Goal: Task Accomplishment & Management: Complete application form

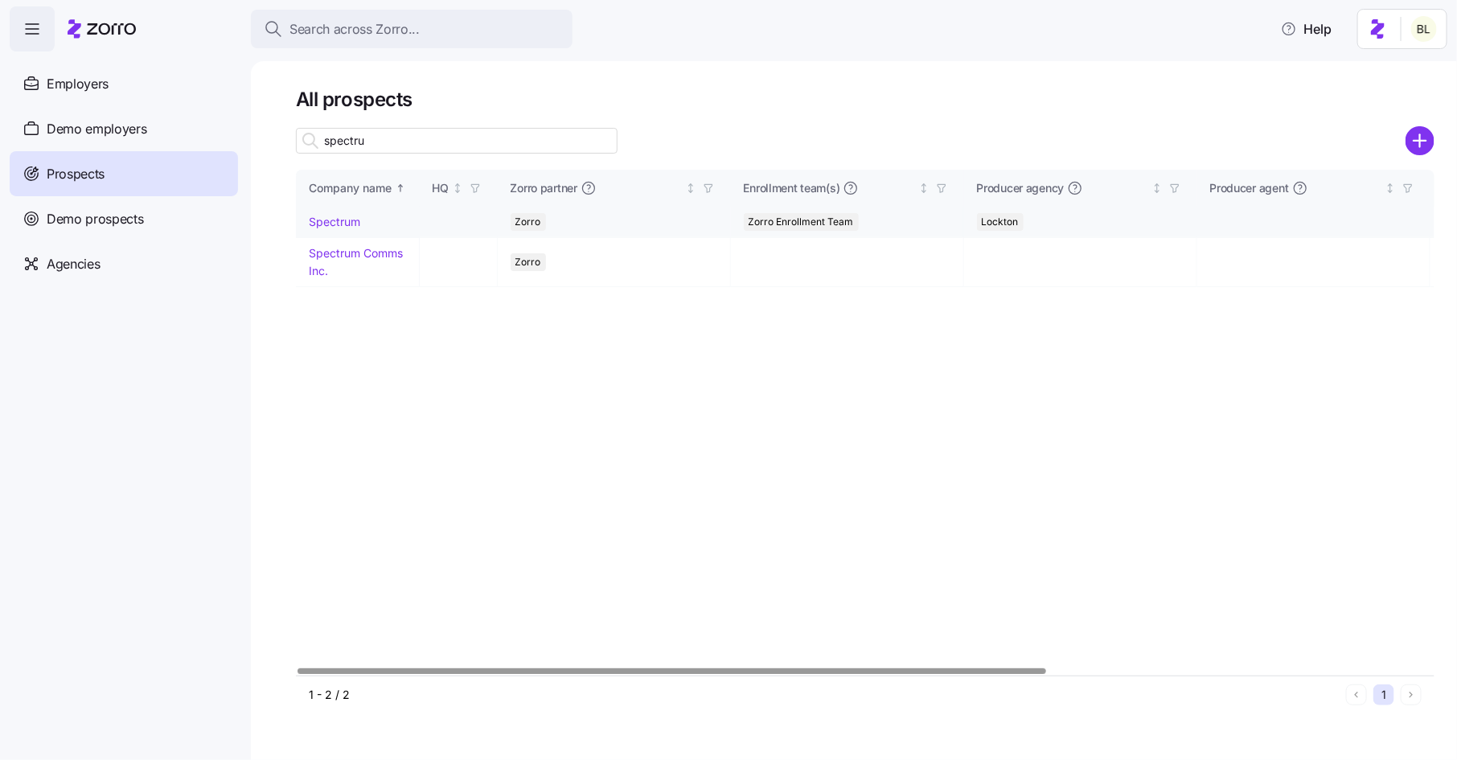
type input "spectru"
click at [339, 224] on link "Spectrum" at bounding box center [334, 222] width 51 height 14
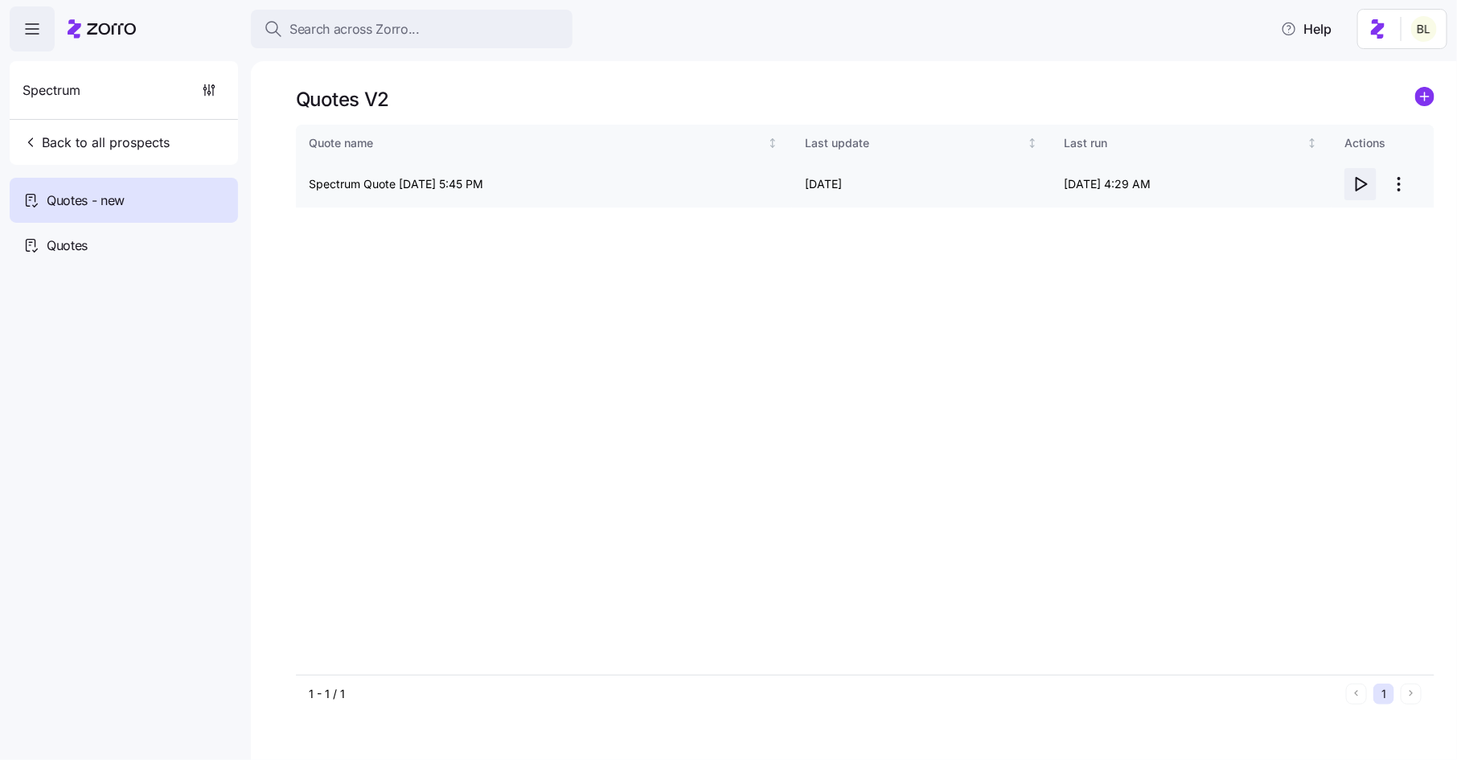
click at [1355, 183] on icon "button" at bounding box center [1360, 184] width 19 height 19
click at [123, 138] on span "Back to all prospects" at bounding box center [96, 142] width 147 height 19
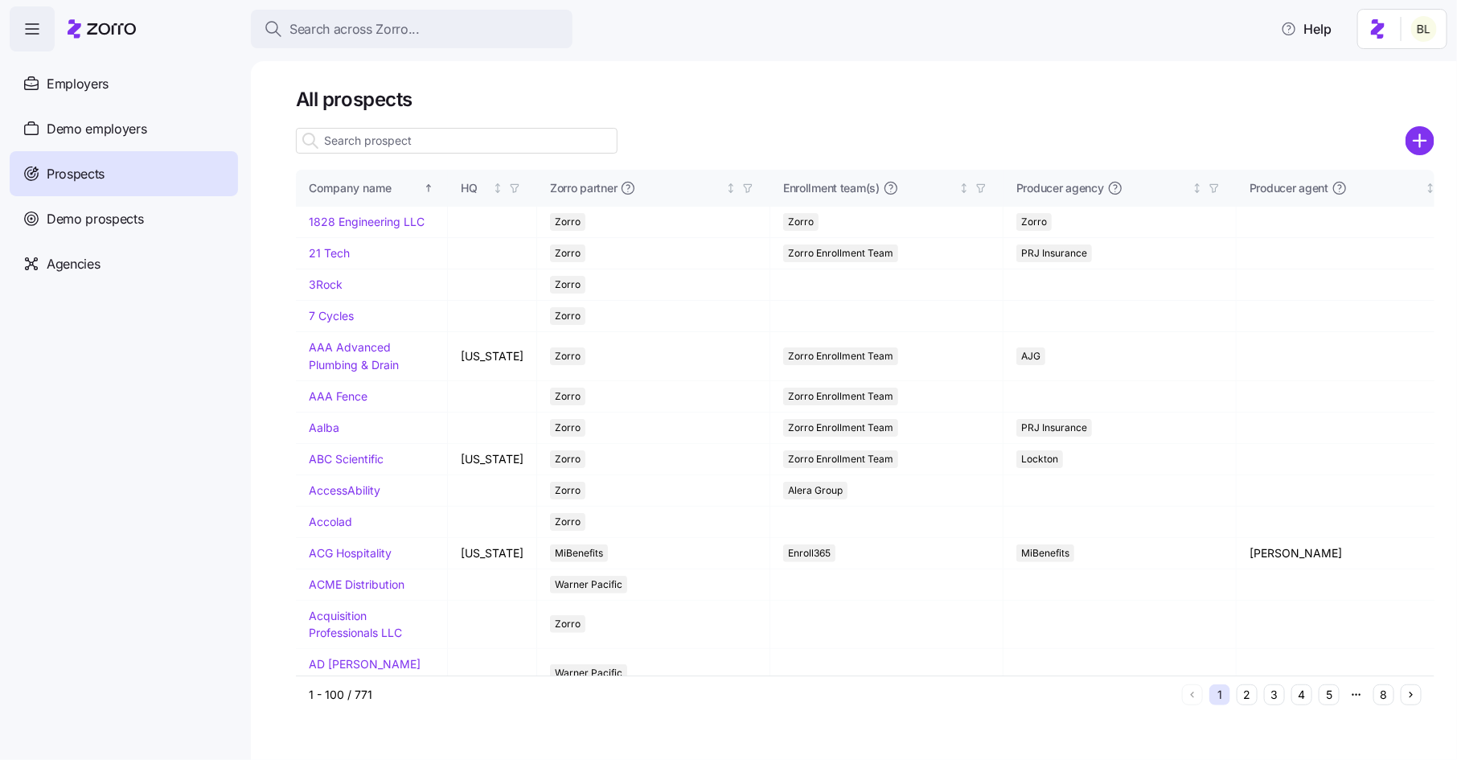
click at [393, 138] on input at bounding box center [457, 141] width 322 height 26
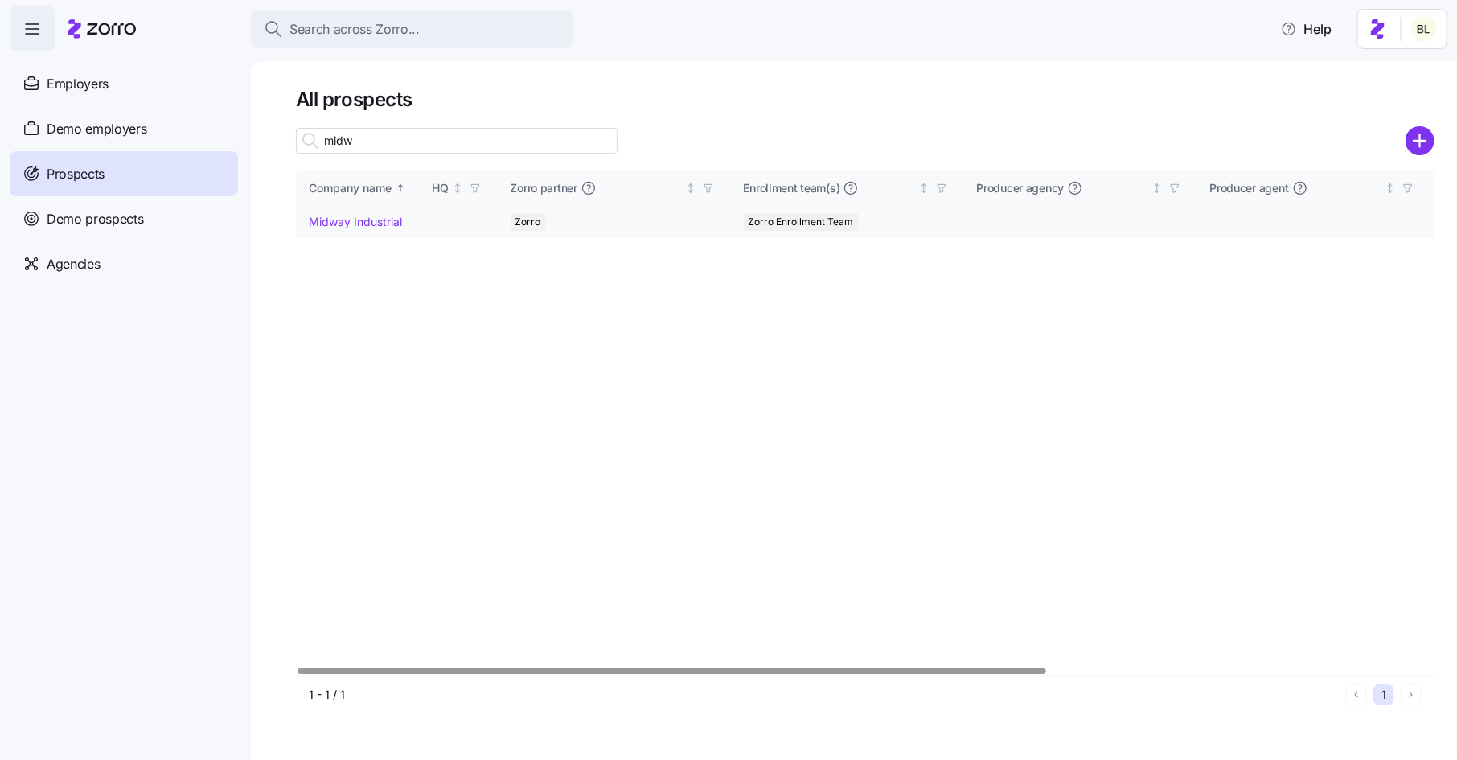
type input "midw"
click at [376, 222] on link "Midway Industrial" at bounding box center [355, 222] width 93 height 14
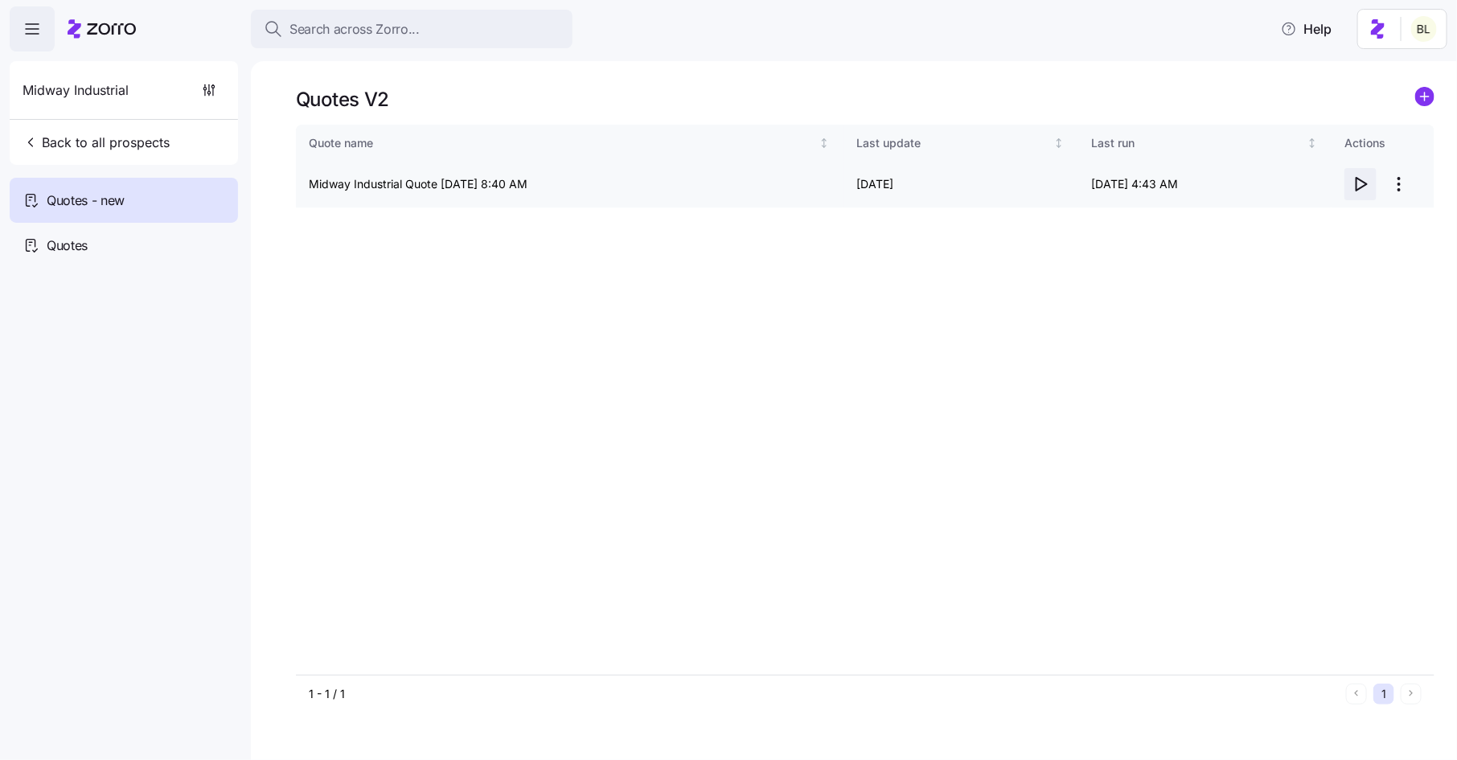
click at [1362, 183] on icon "button" at bounding box center [1360, 184] width 19 height 19
click at [1403, 183] on html "Search across Zorro... Help Midway Industrial Back to all prospects Quotes - ne…" at bounding box center [728, 375] width 1457 height 750
click at [1372, 227] on div "Edit quote" at bounding box center [1336, 224] width 148 height 26
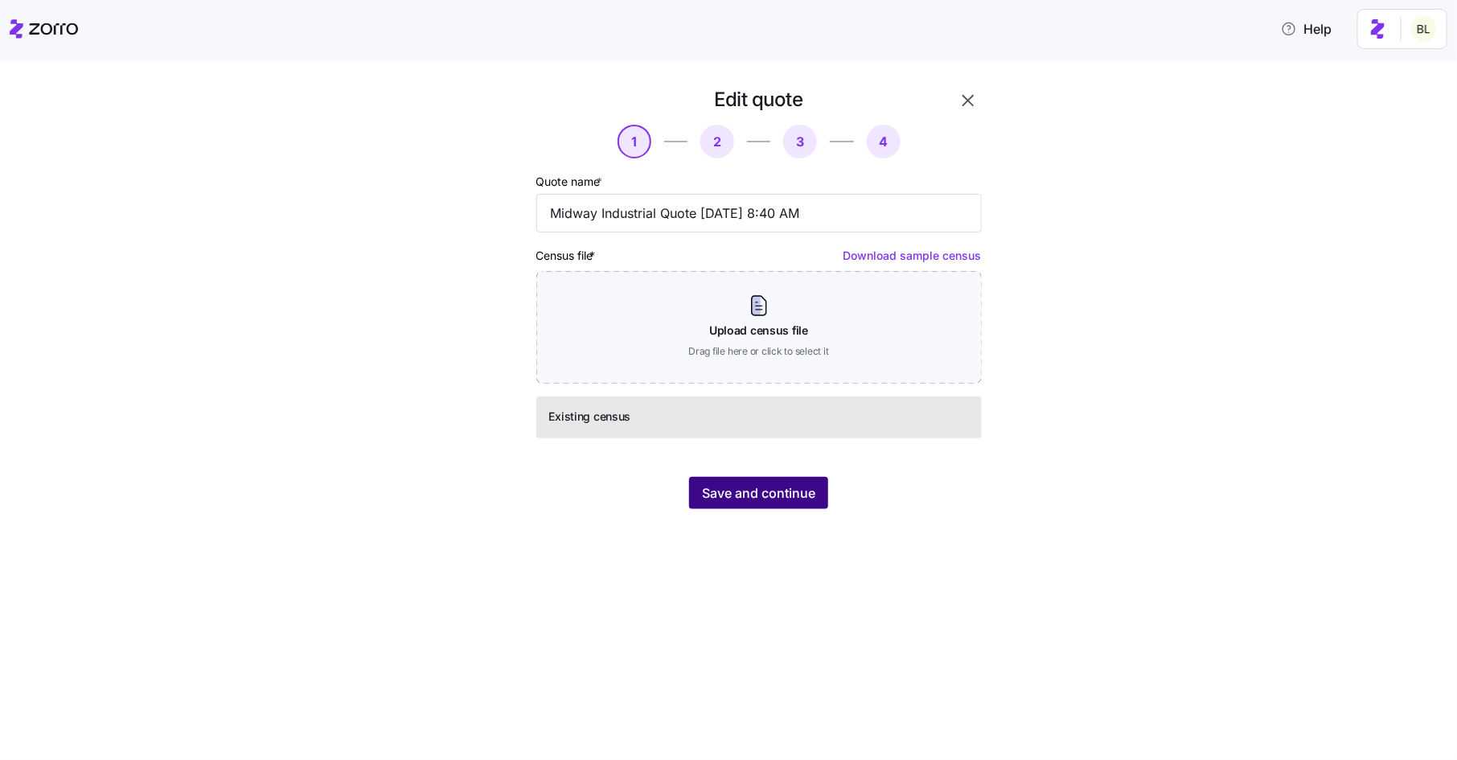
click at [756, 496] on span "Save and continue" at bounding box center [758, 492] width 113 height 19
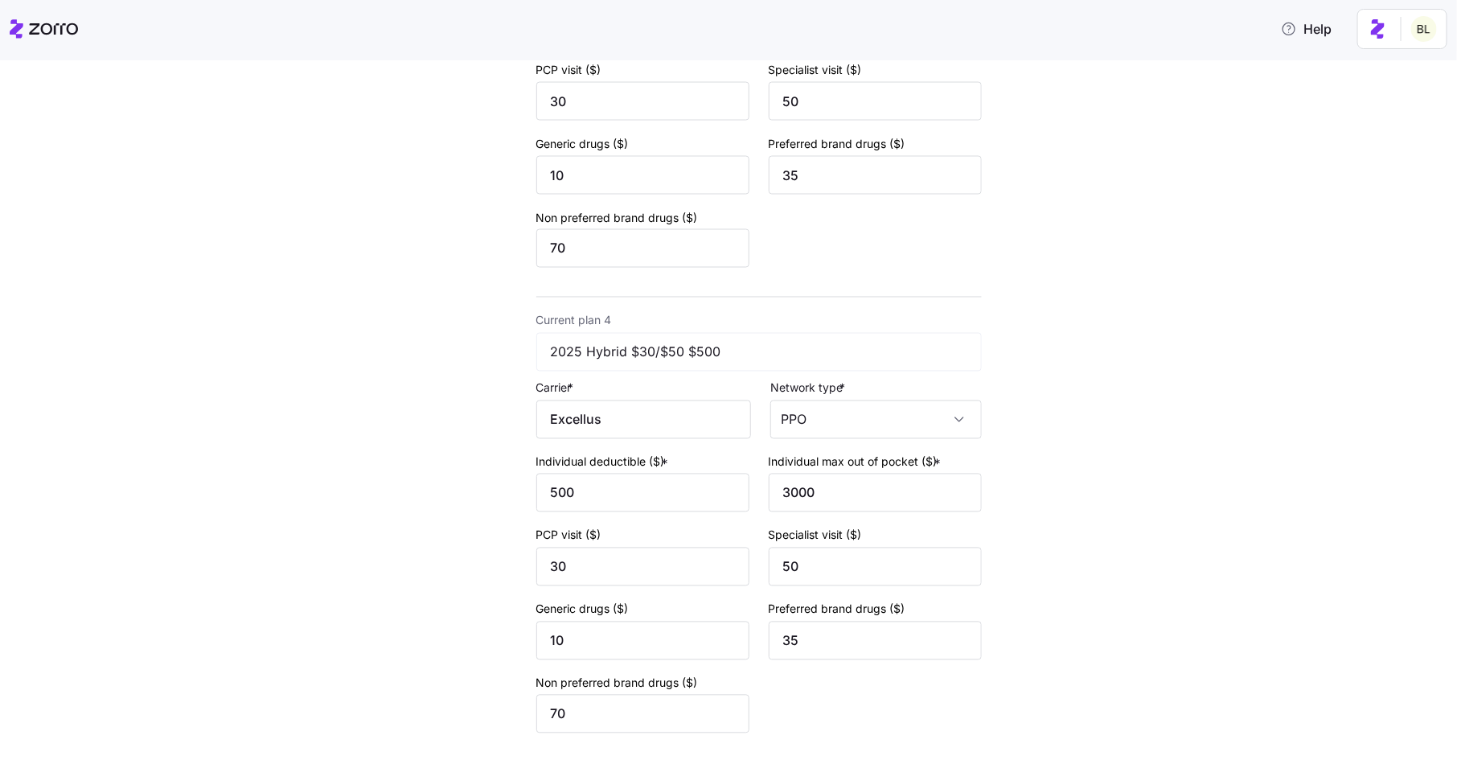
scroll to position [1431, 0]
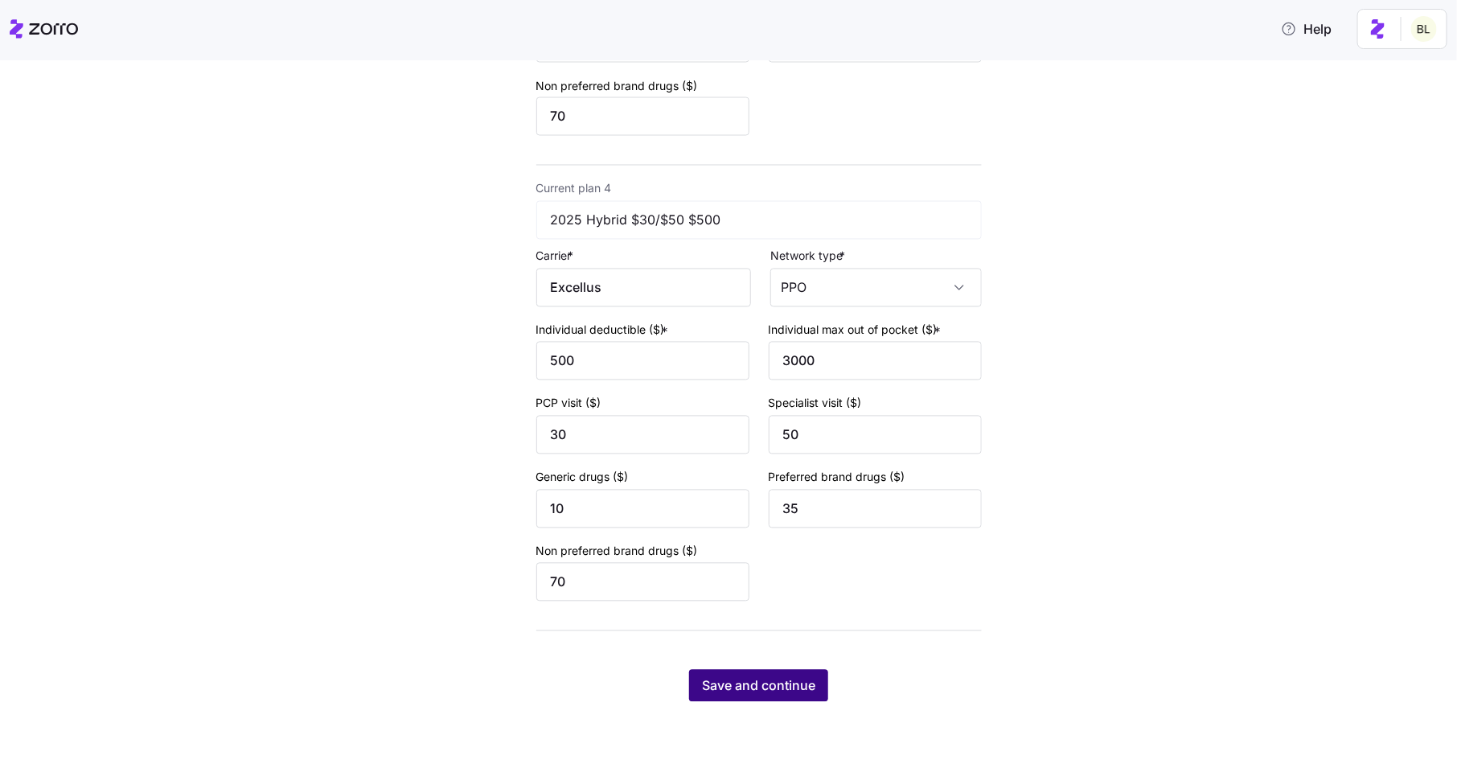
click at [781, 692] on span "Save and continue" at bounding box center [758, 685] width 113 height 19
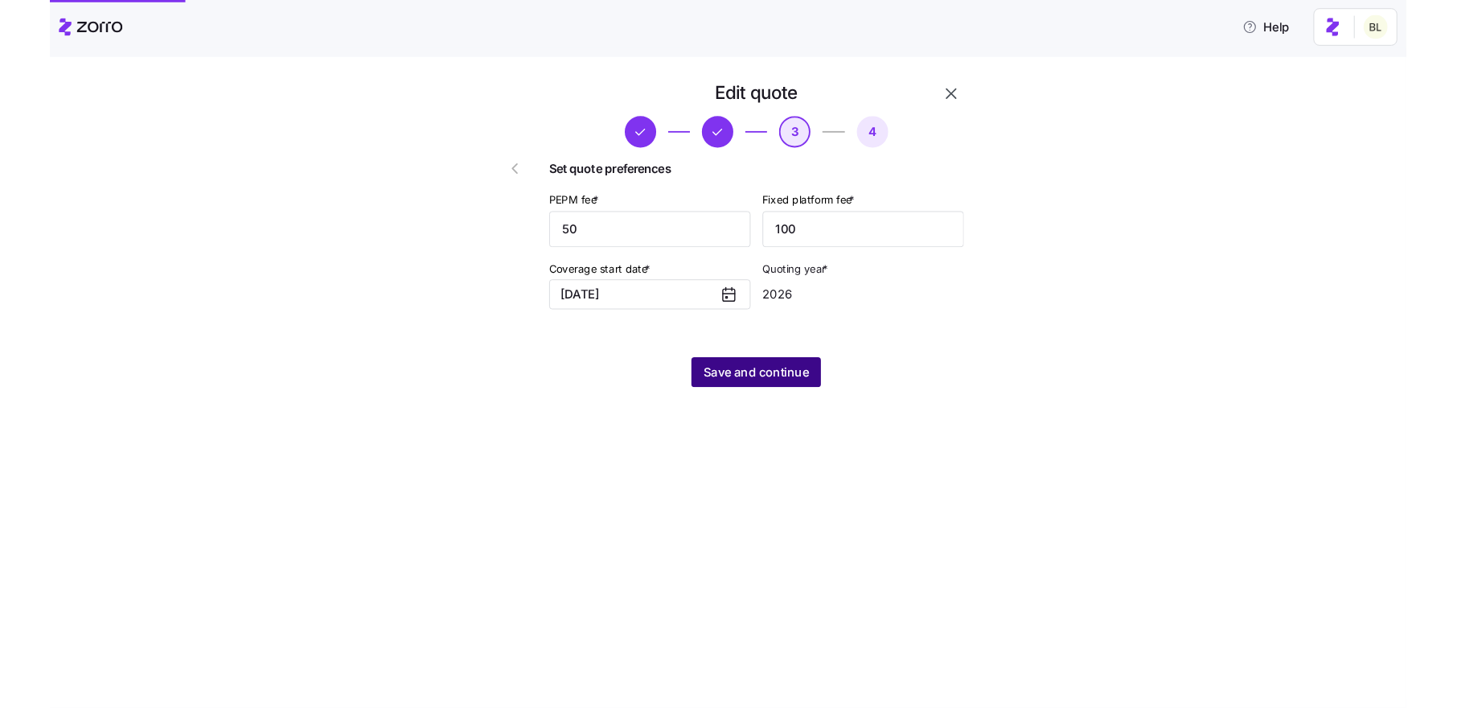
scroll to position [0, 0]
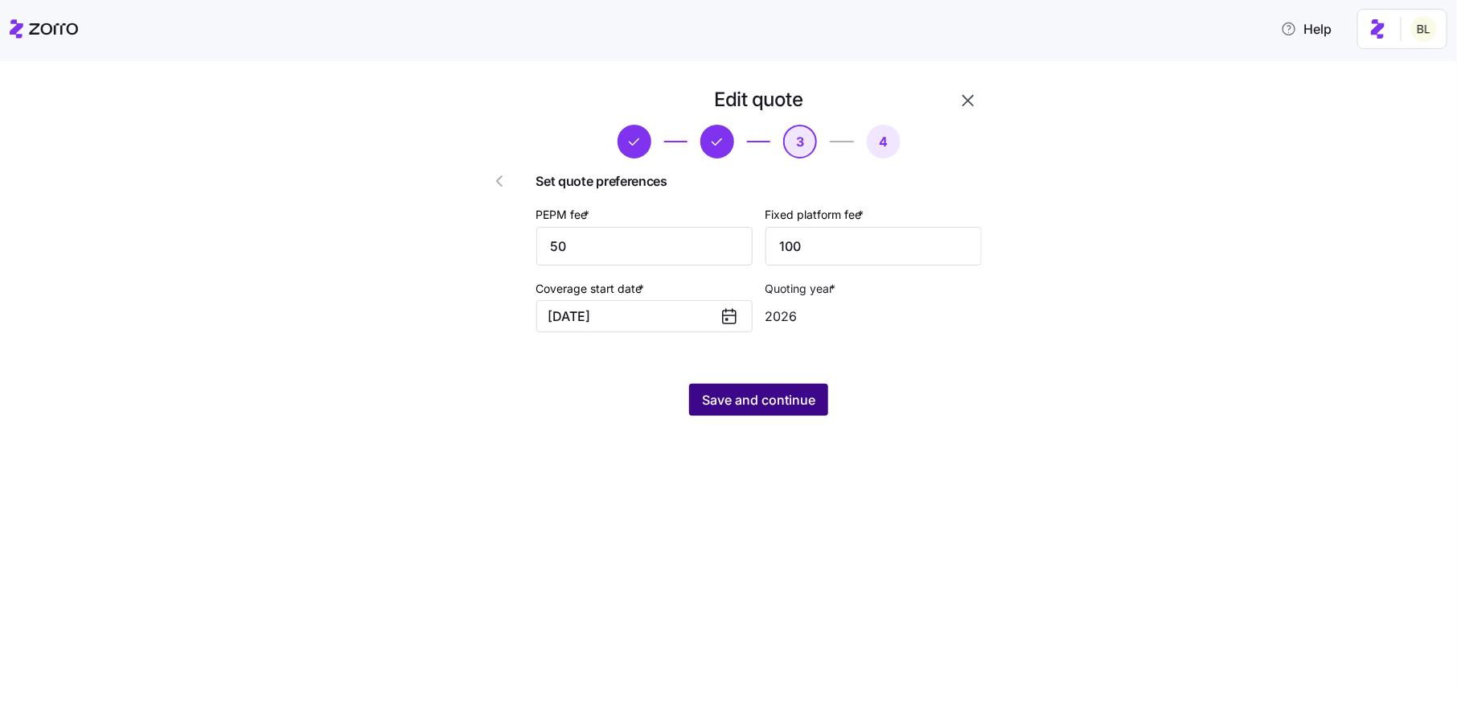
click at [774, 400] on span "Save and continue" at bounding box center [758, 399] width 113 height 19
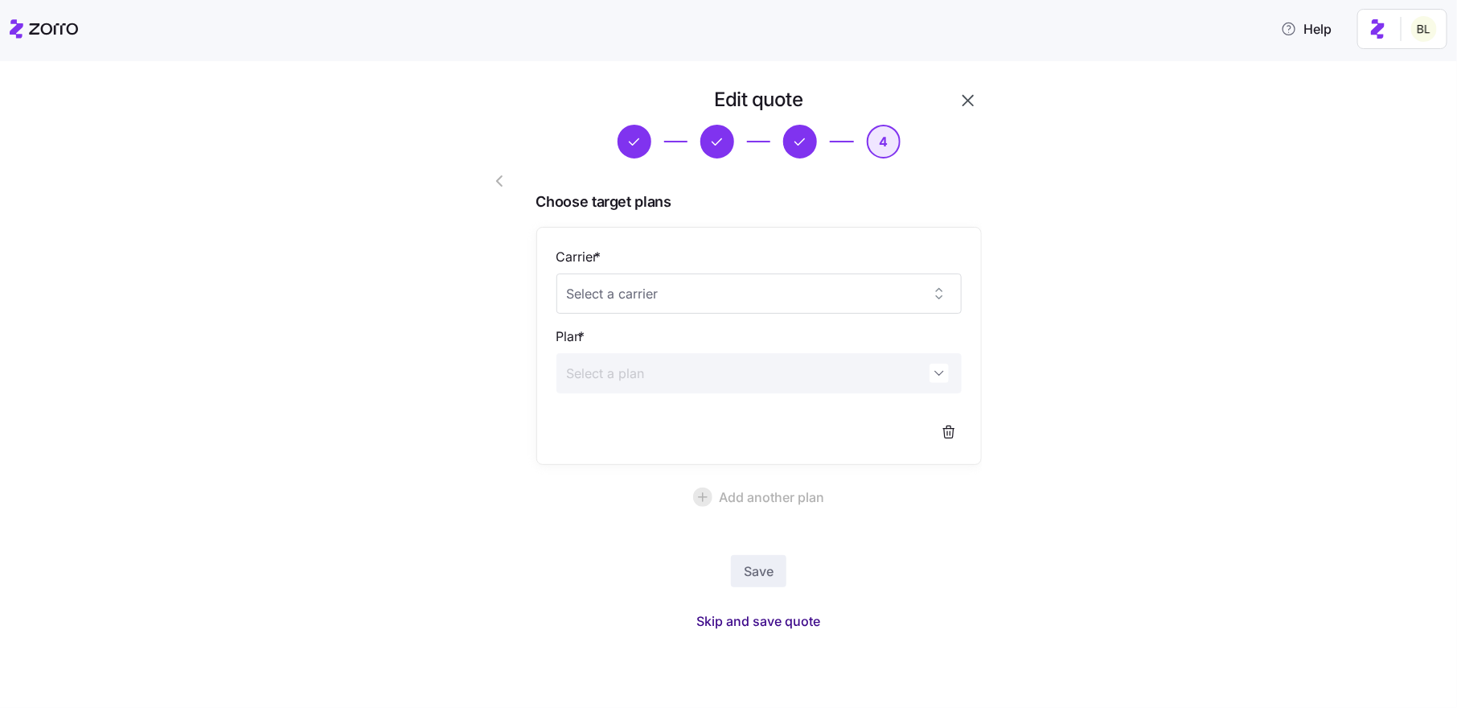
click at [762, 619] on span "Skip and save quote" at bounding box center [759, 620] width 124 height 19
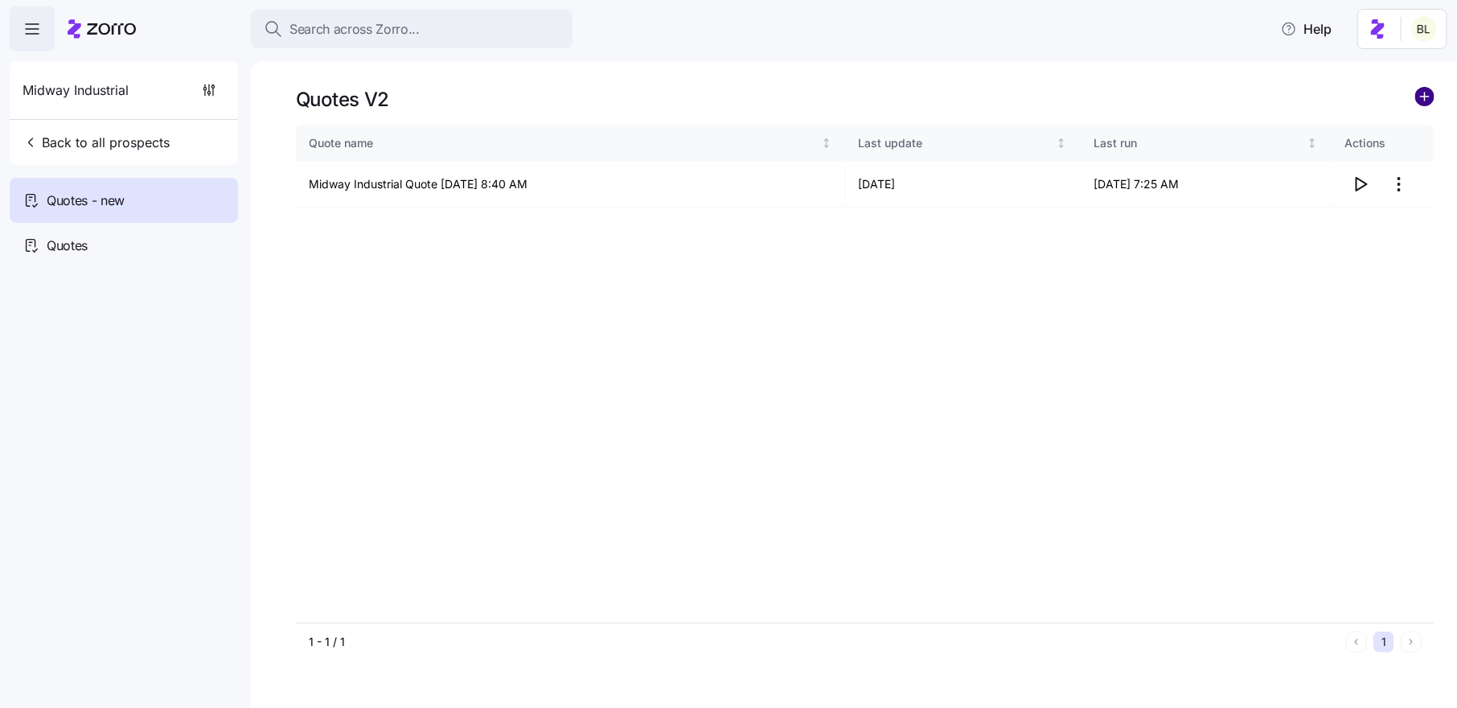
click at [1427, 92] on circle "add icon" at bounding box center [1425, 97] width 18 height 18
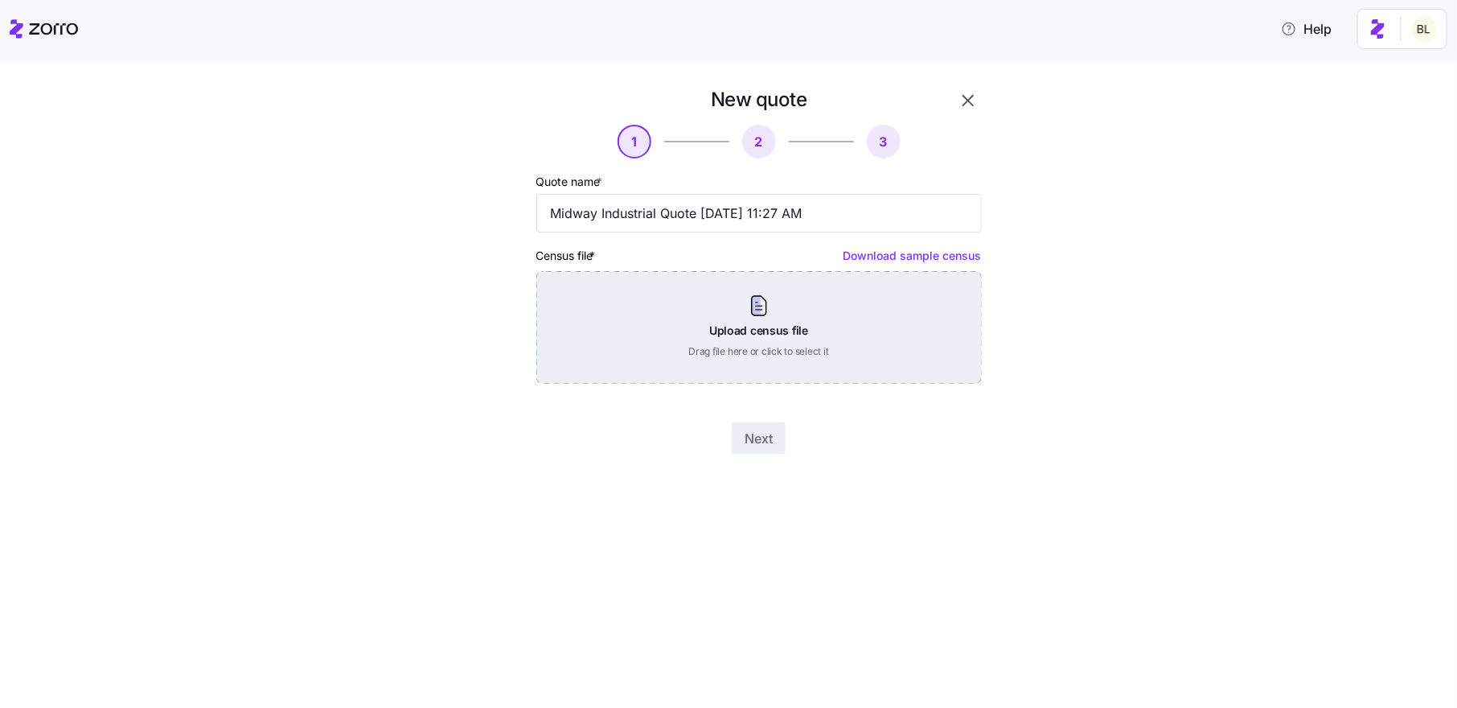
click at [777, 318] on div "Upload census file Drag file here or click to select it" at bounding box center [759, 327] width 446 height 113
click at [814, 328] on div "Upload census file Drag file here or click to select it" at bounding box center [759, 327] width 446 height 113
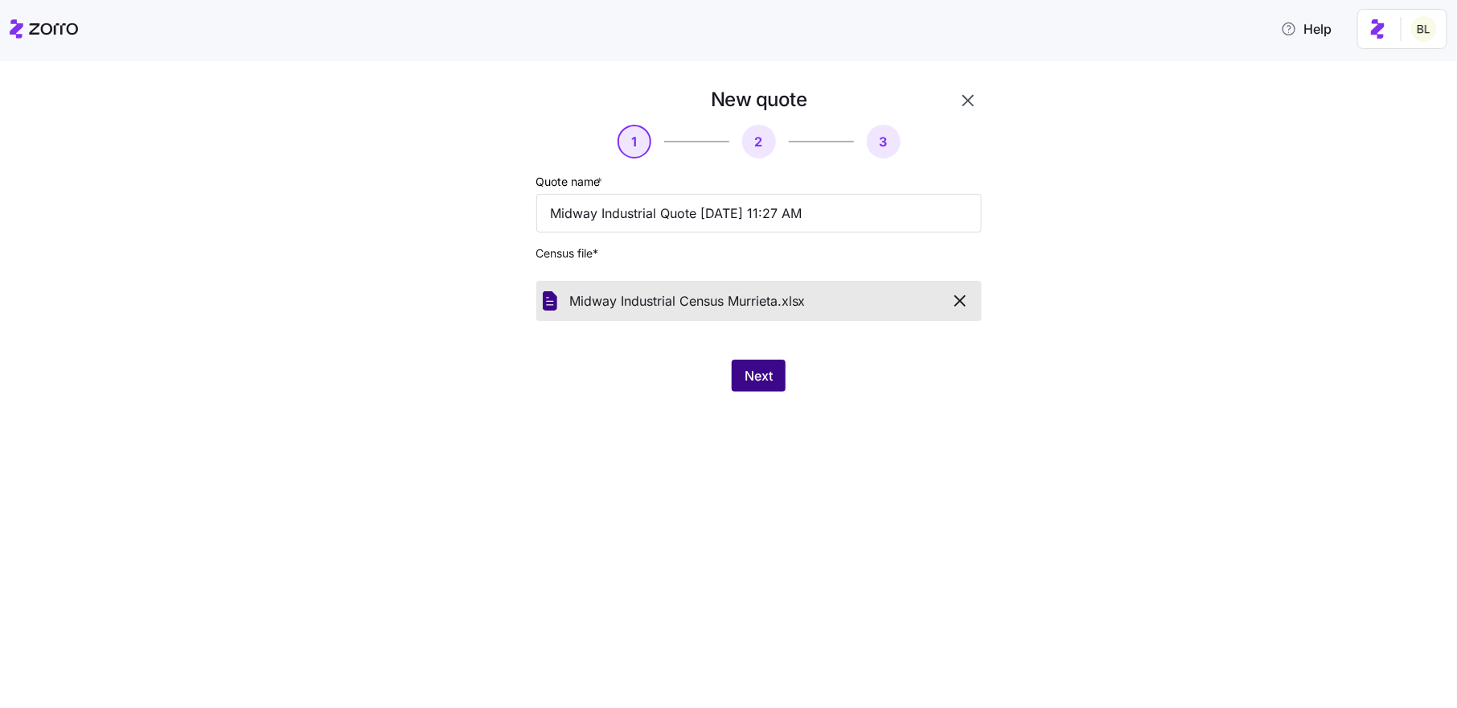
click at [759, 373] on span "Next" at bounding box center [759, 375] width 28 height 19
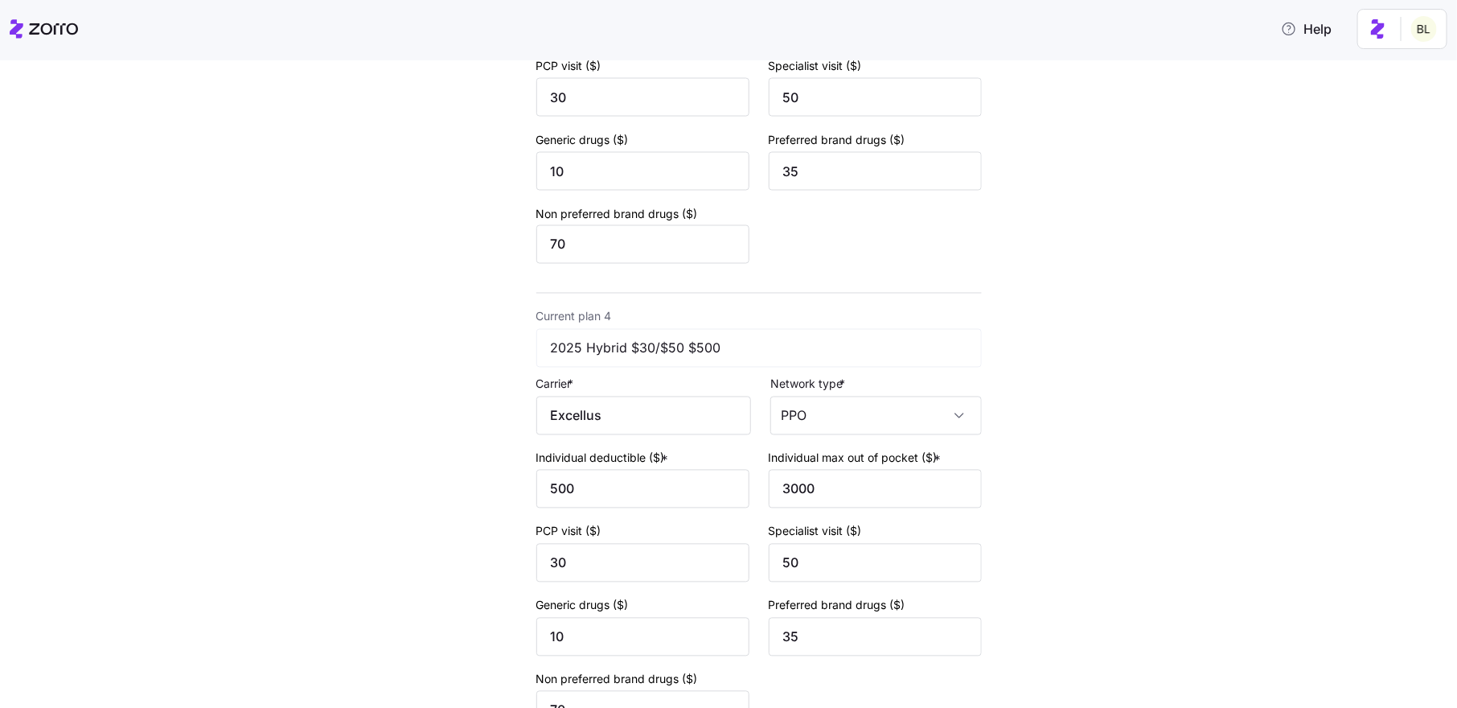
scroll to position [1484, 0]
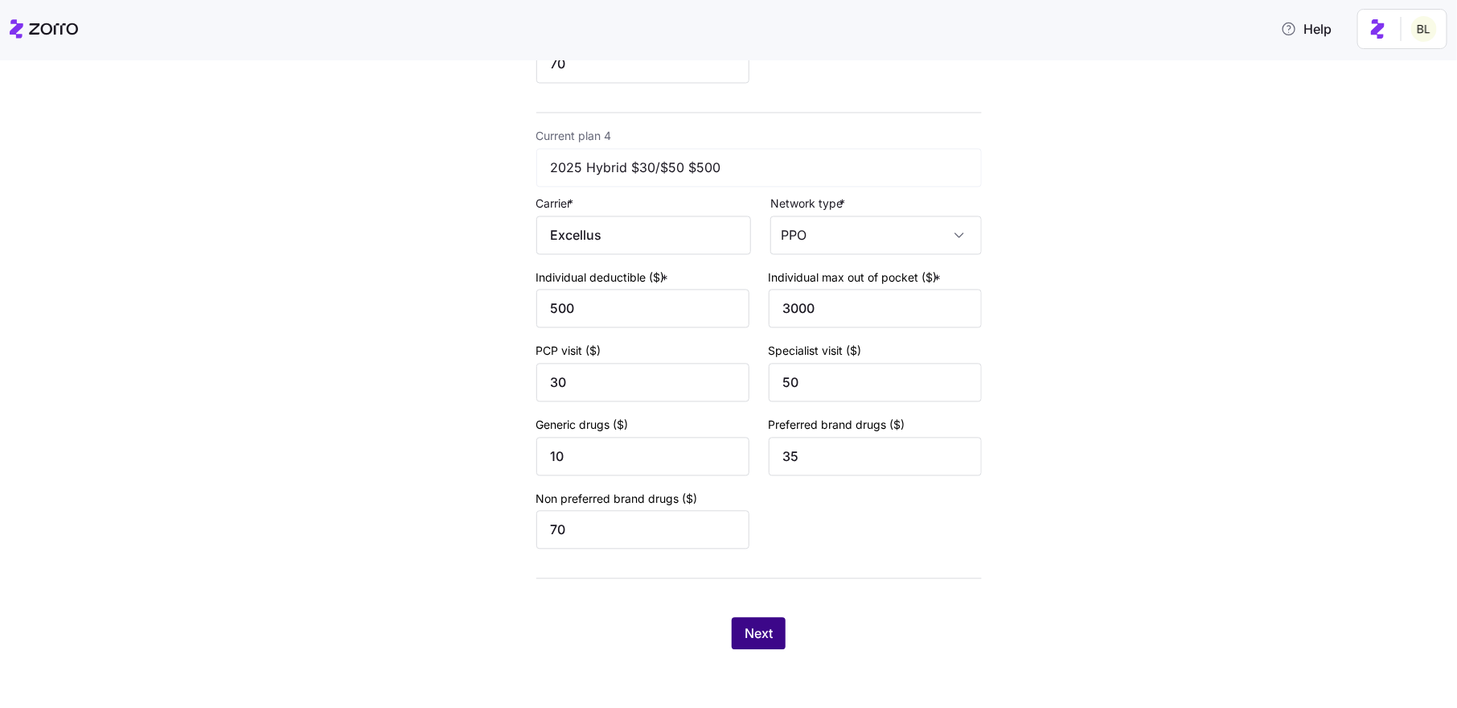
click at [766, 626] on span "Next" at bounding box center [759, 633] width 28 height 19
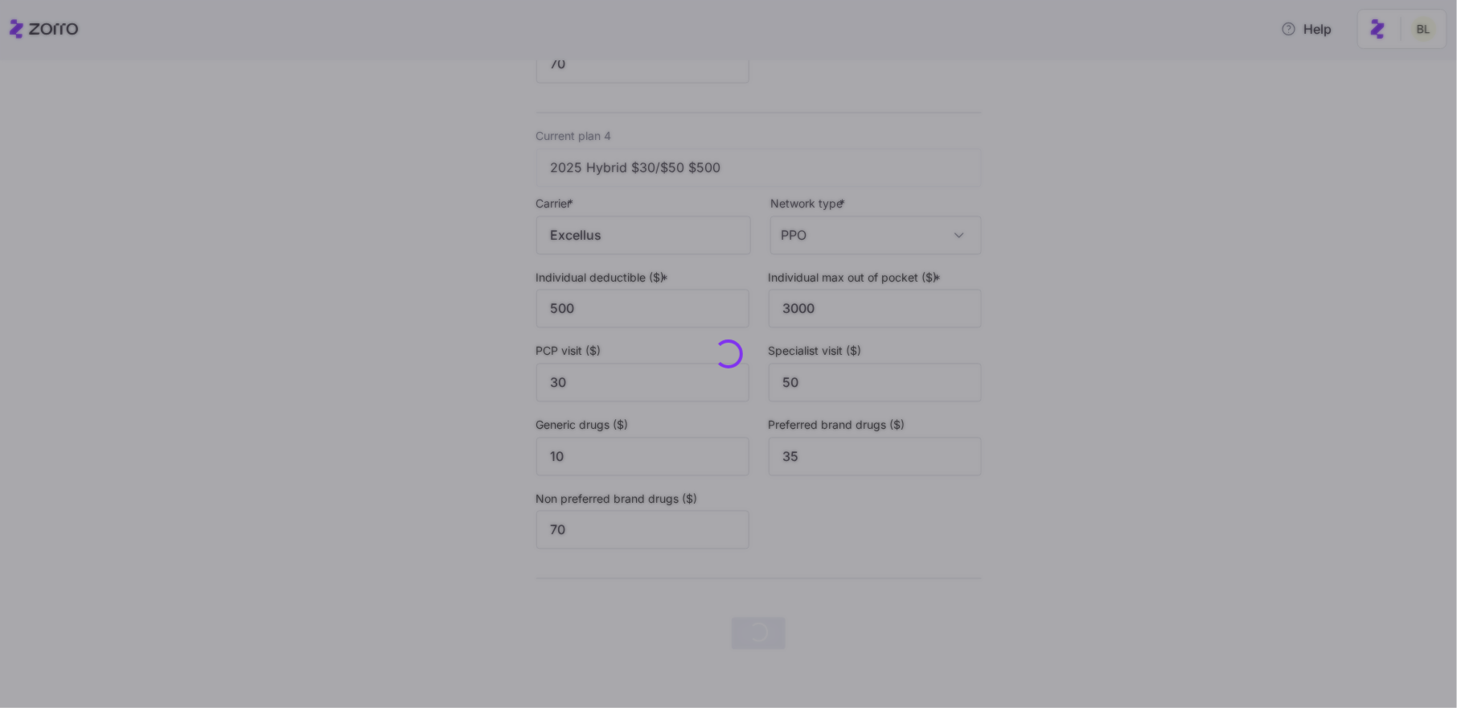
scroll to position [0, 0]
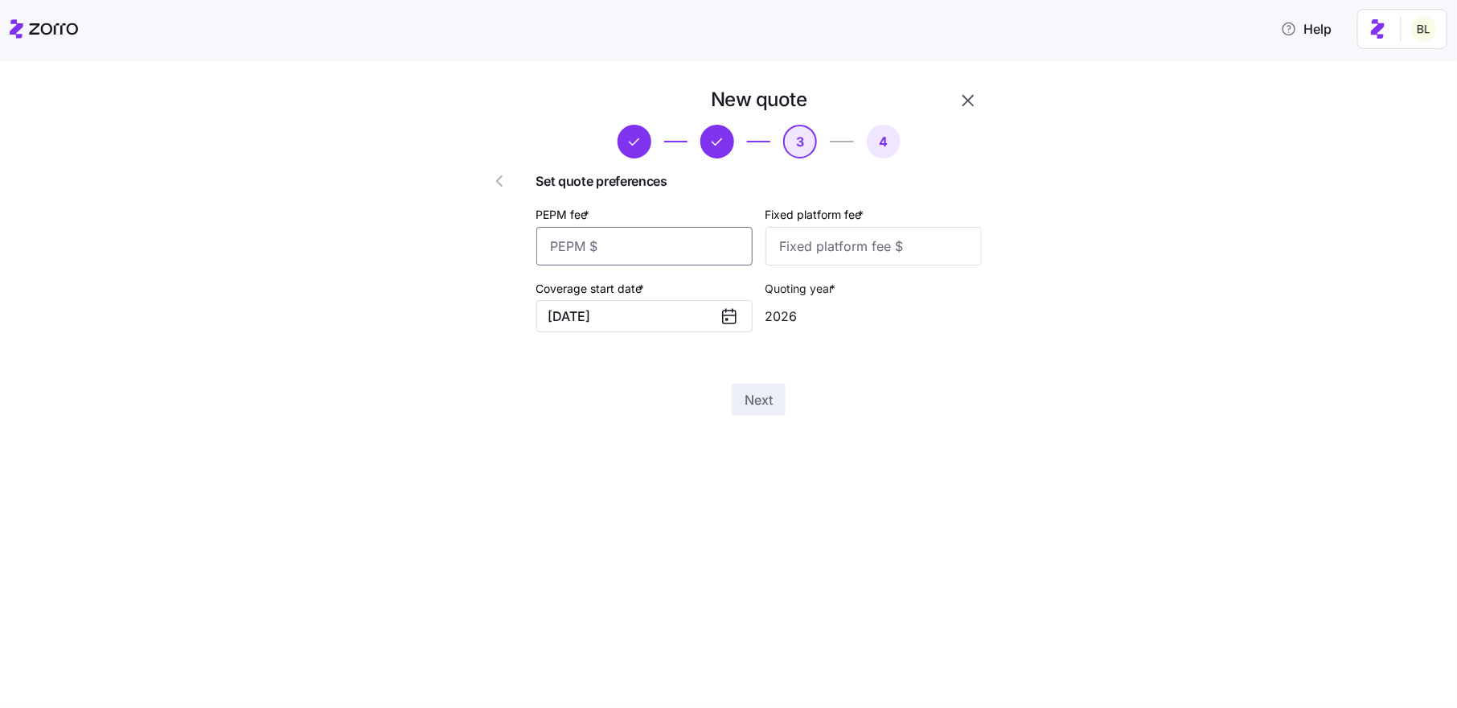
click at [663, 240] on input "PEPM fee *" at bounding box center [644, 246] width 216 height 39
click at [492, 173] on icon "button" at bounding box center [499, 180] width 19 height 19
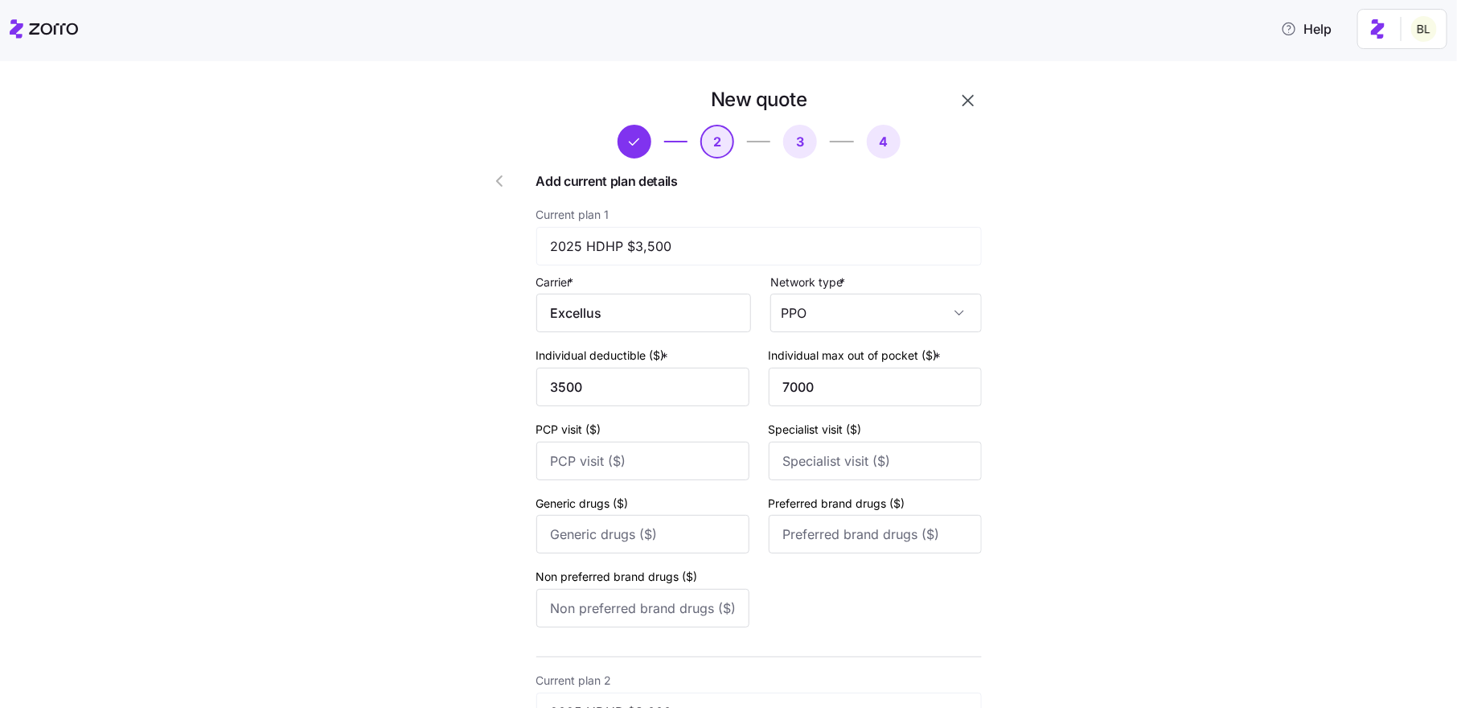
click at [502, 183] on icon "button" at bounding box center [499, 180] width 19 height 19
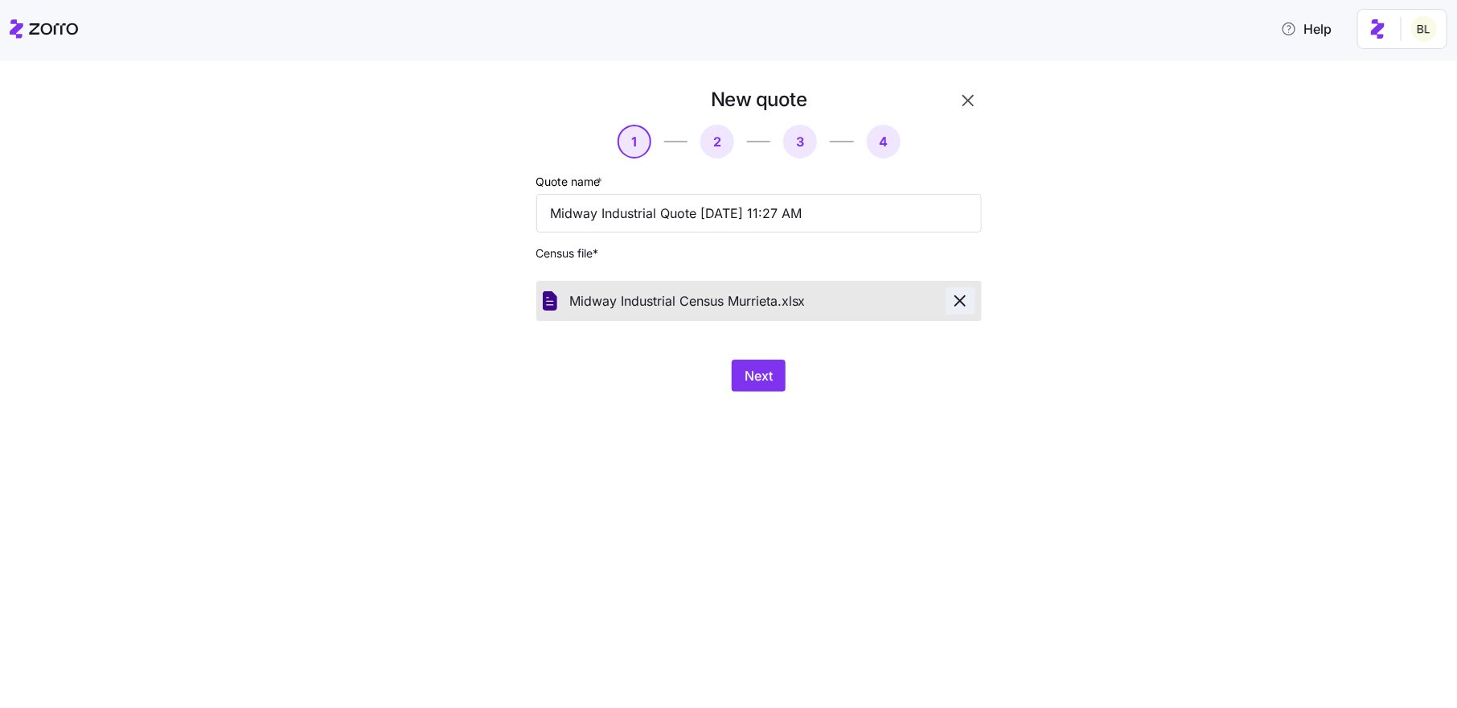
click at [967, 308] on icon "button" at bounding box center [960, 300] width 19 height 19
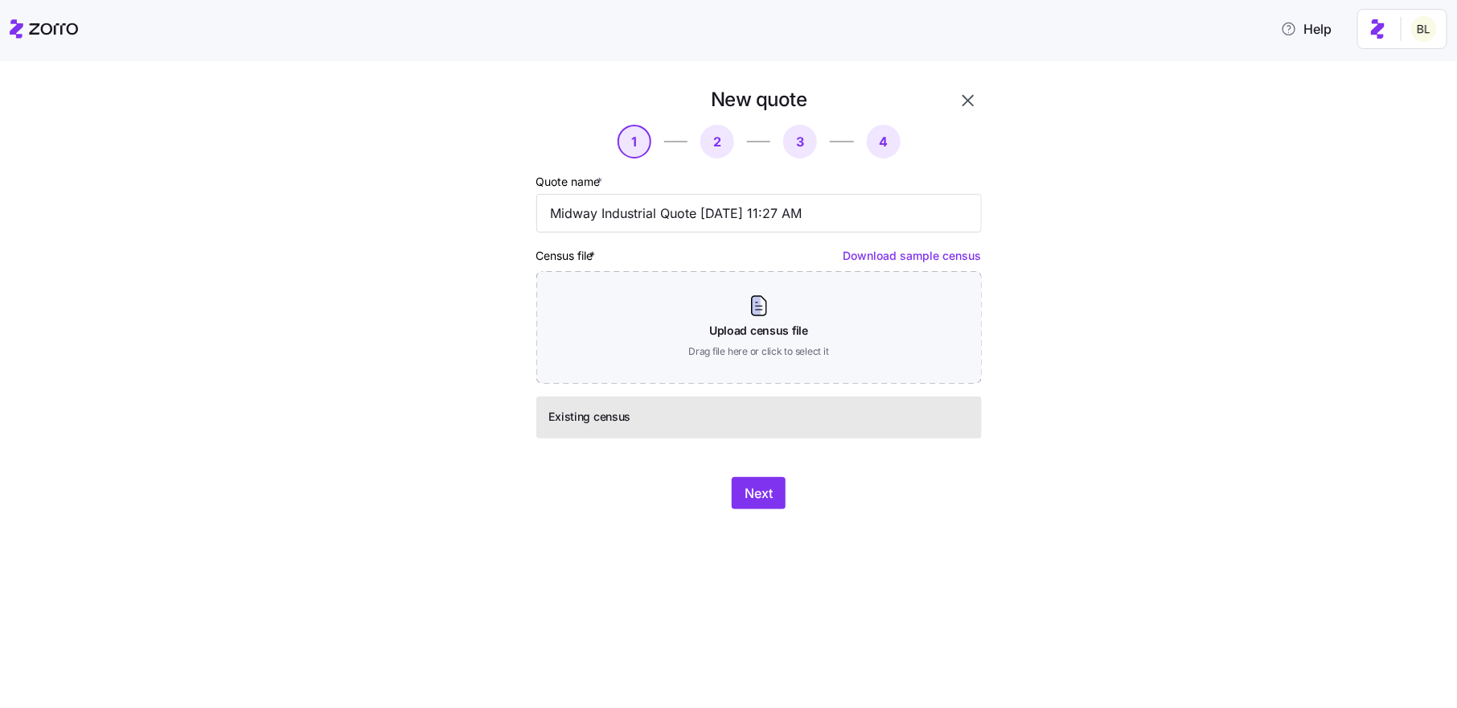
click at [968, 101] on icon "button" at bounding box center [968, 100] width 11 height 11
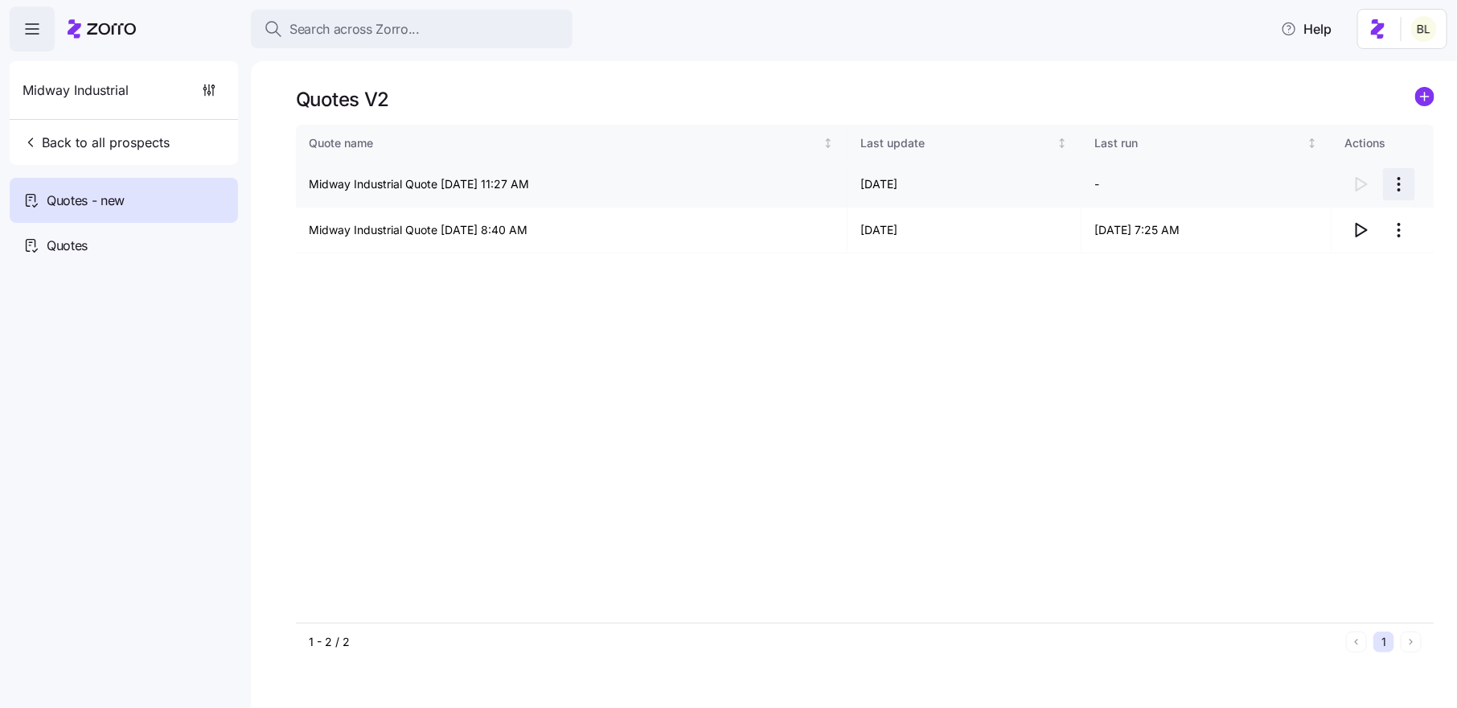
click at [1389, 178] on html "Search across Zorro... Help Midway Industrial Back to all prospects Quotes - ne…" at bounding box center [728, 349] width 1457 height 698
click at [1365, 223] on div "Continue setup" at bounding box center [1336, 224] width 148 height 26
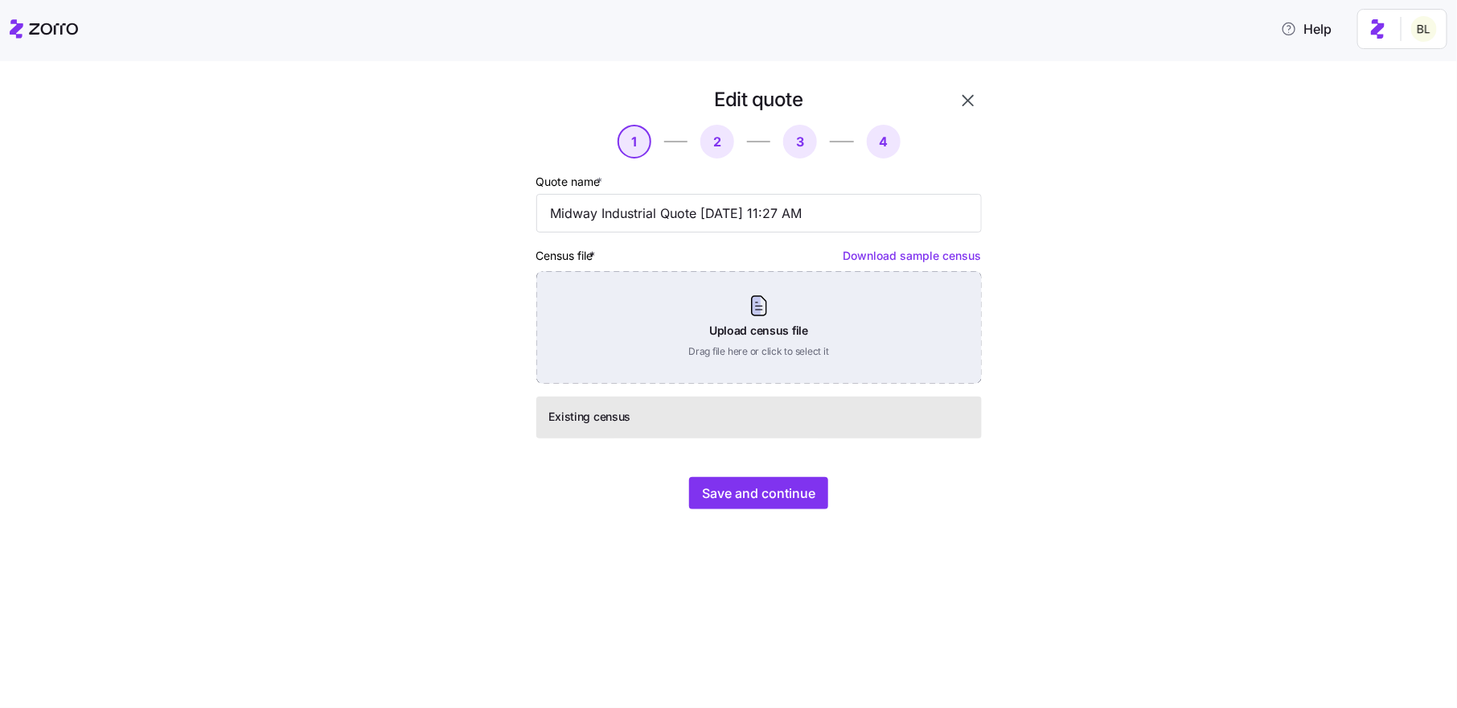
click at [775, 324] on div "Upload census file Drag file here or click to select it" at bounding box center [759, 327] width 446 height 113
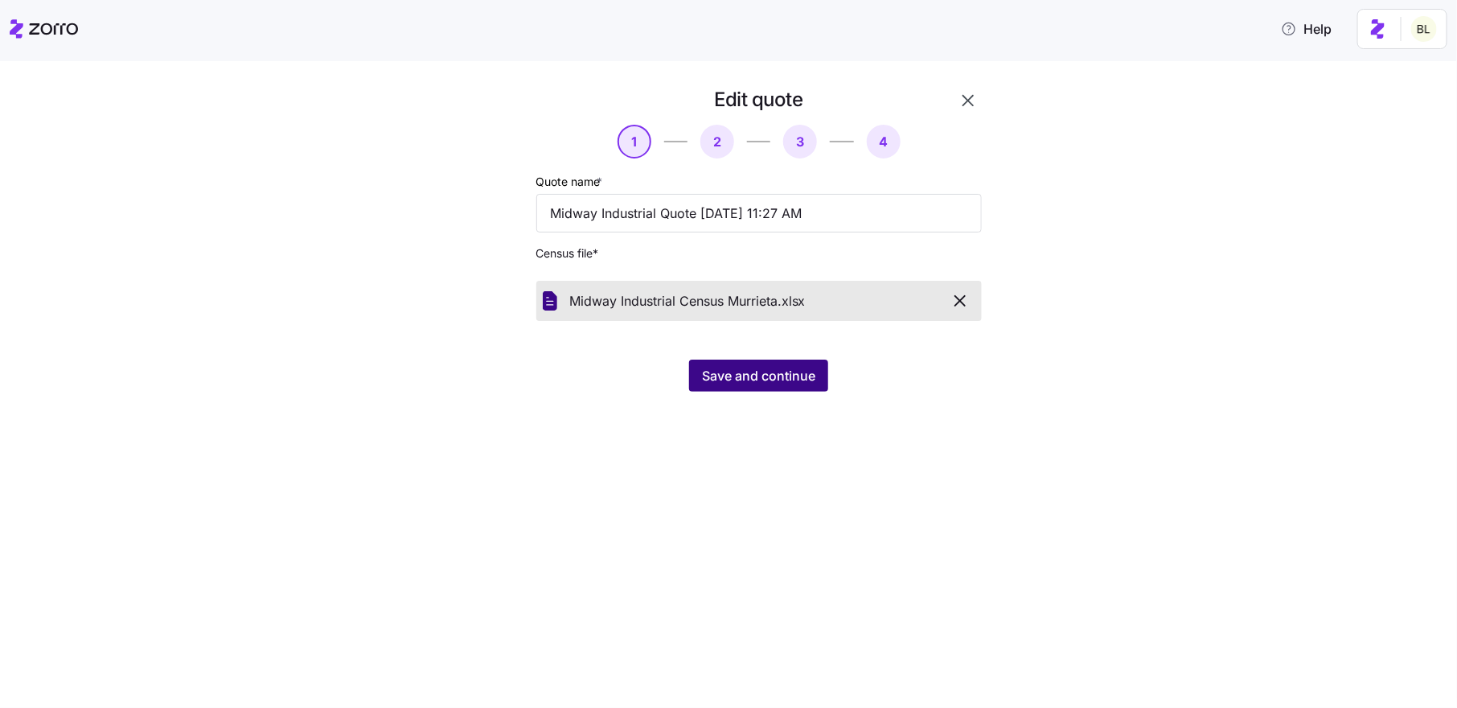
click at [744, 376] on span "Save and continue" at bounding box center [758, 375] width 113 height 19
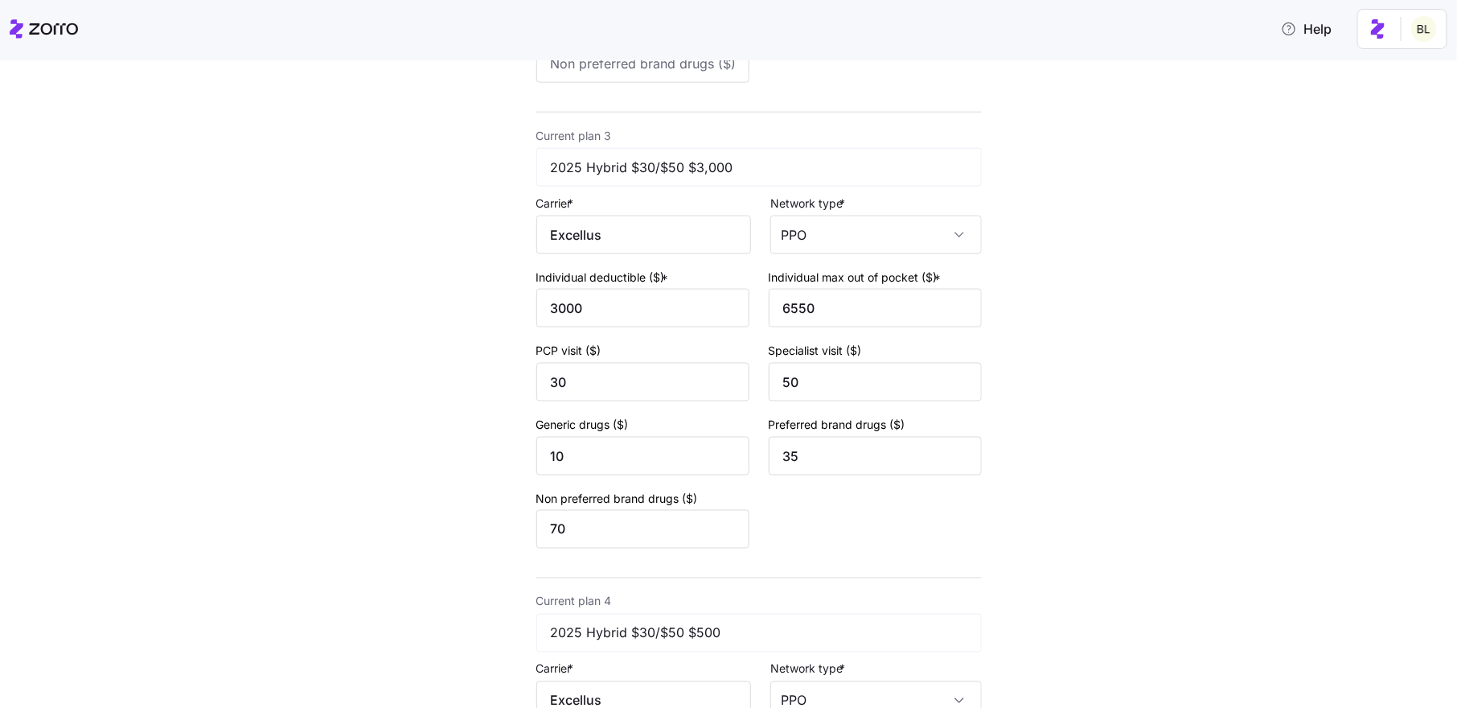
scroll to position [1484, 0]
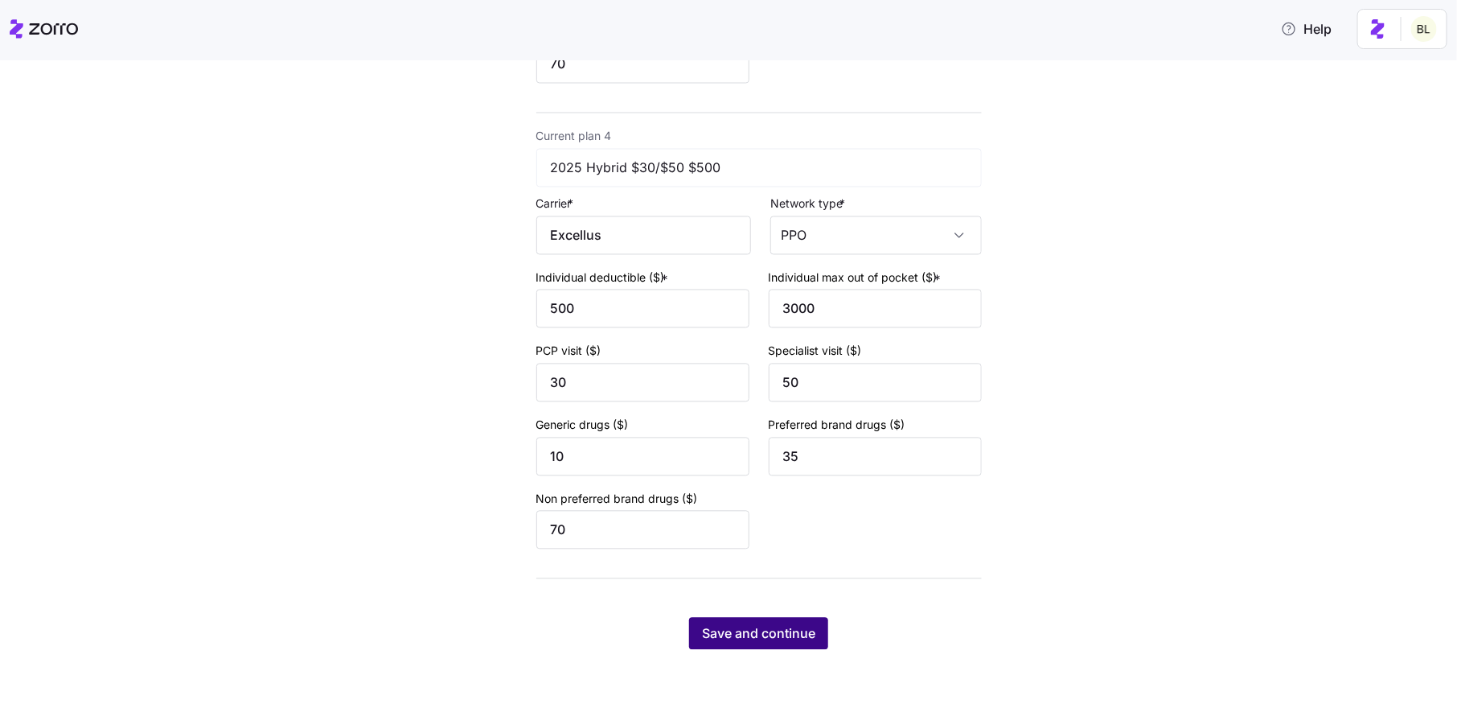
click at [809, 627] on span "Save and continue" at bounding box center [758, 633] width 113 height 19
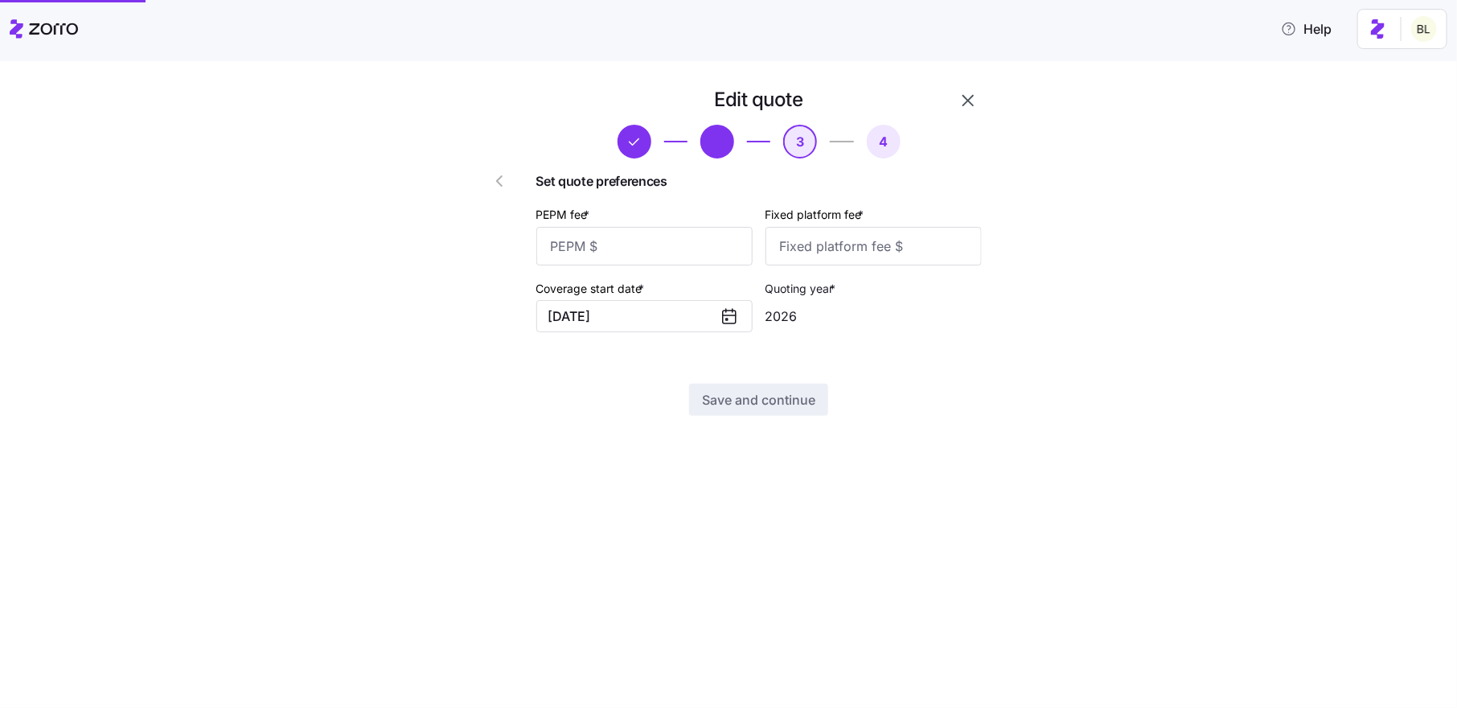
scroll to position [0, 0]
click at [635, 253] on input "PEPM fee *" at bounding box center [644, 246] width 216 height 39
click at [977, 98] on button "button" at bounding box center [968, 100] width 27 height 27
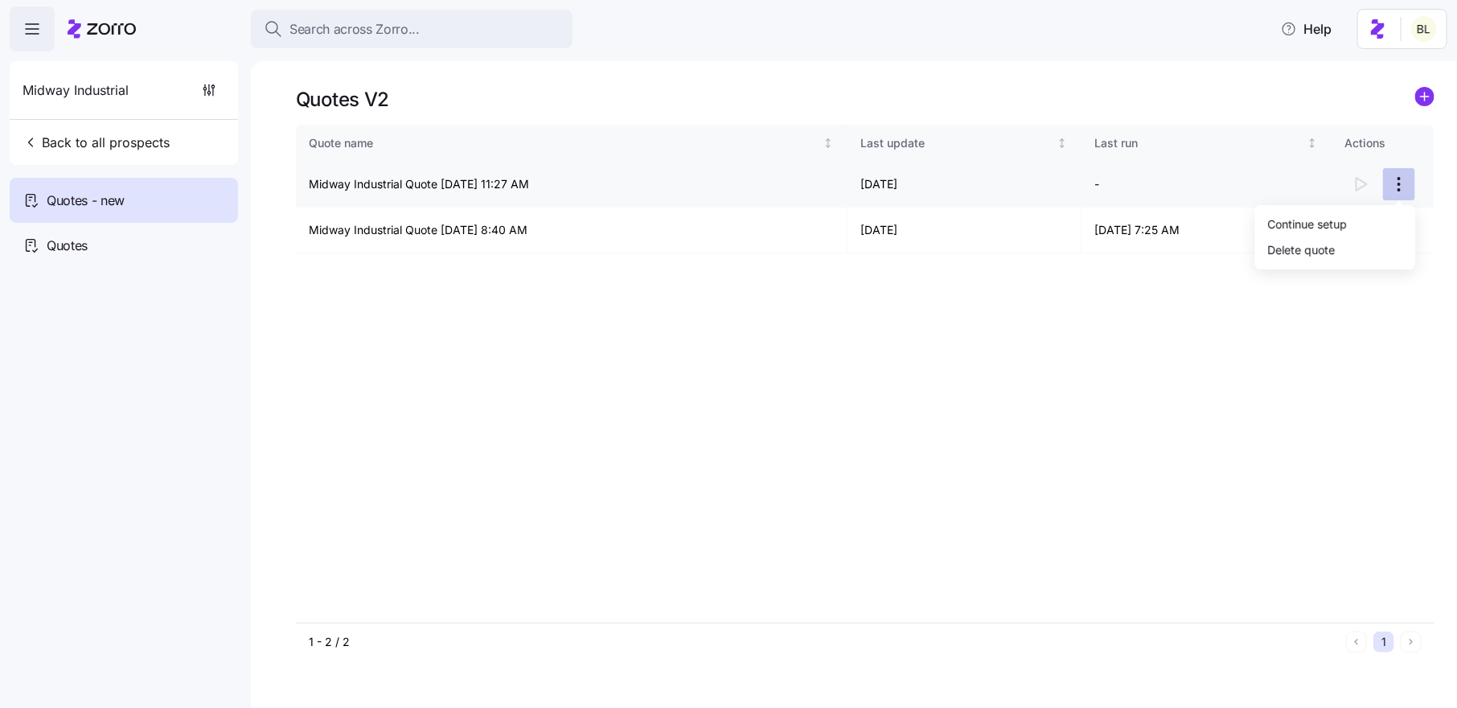
click at [1405, 187] on html "Search across Zorro... Help Midway Industrial Back to all prospects Quotes - ne…" at bounding box center [728, 349] width 1457 height 698
click at [1370, 254] on div "Delete quote" at bounding box center [1336, 249] width 148 height 26
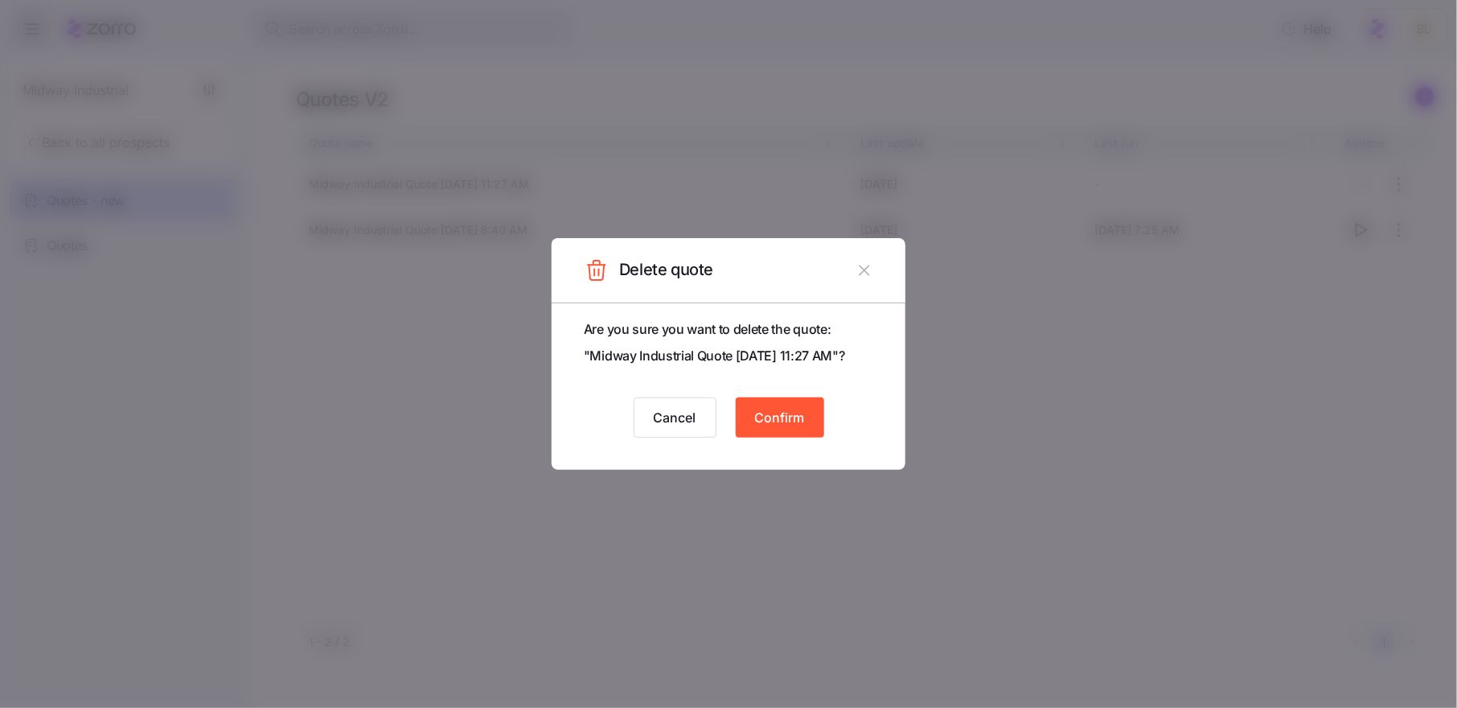
click at [807, 407] on button "Confirm" at bounding box center [780, 417] width 88 height 40
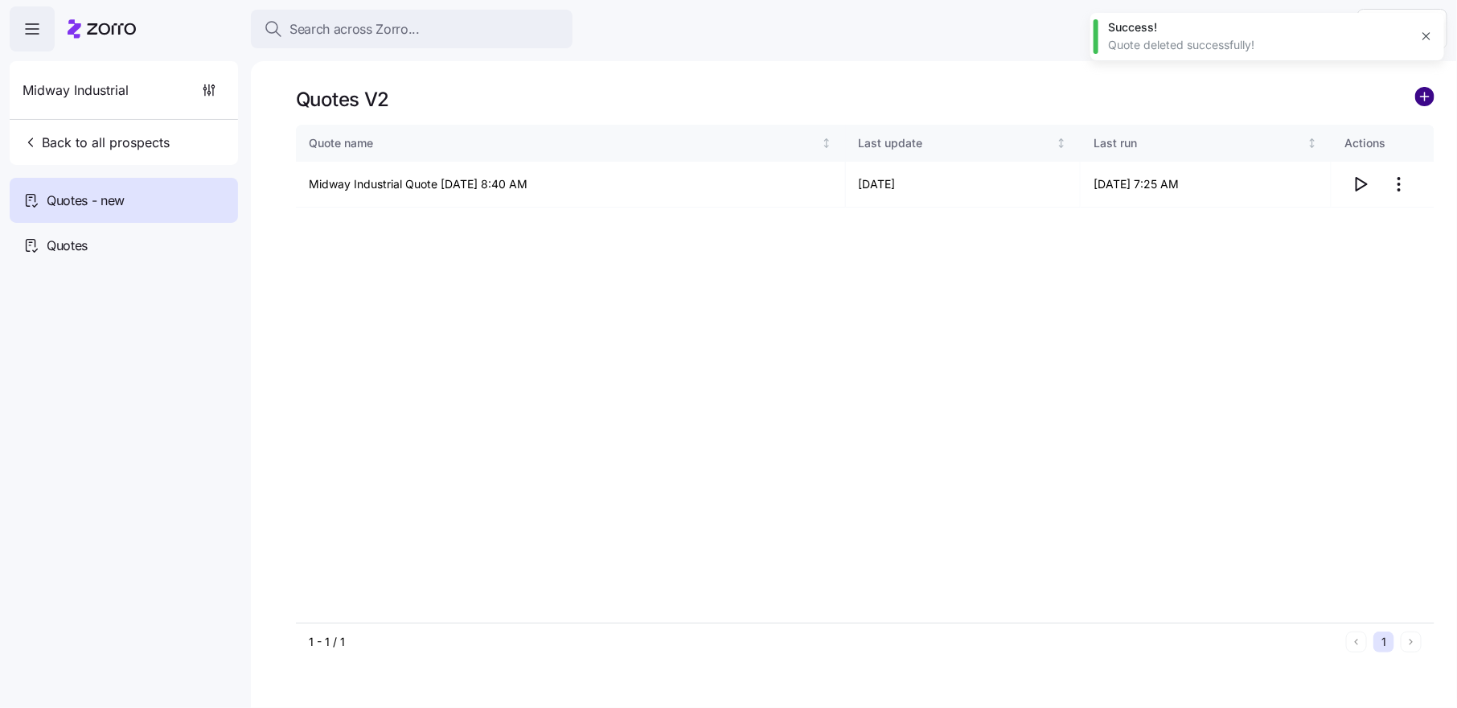
click at [1419, 95] on circle "add icon" at bounding box center [1425, 97] width 18 height 18
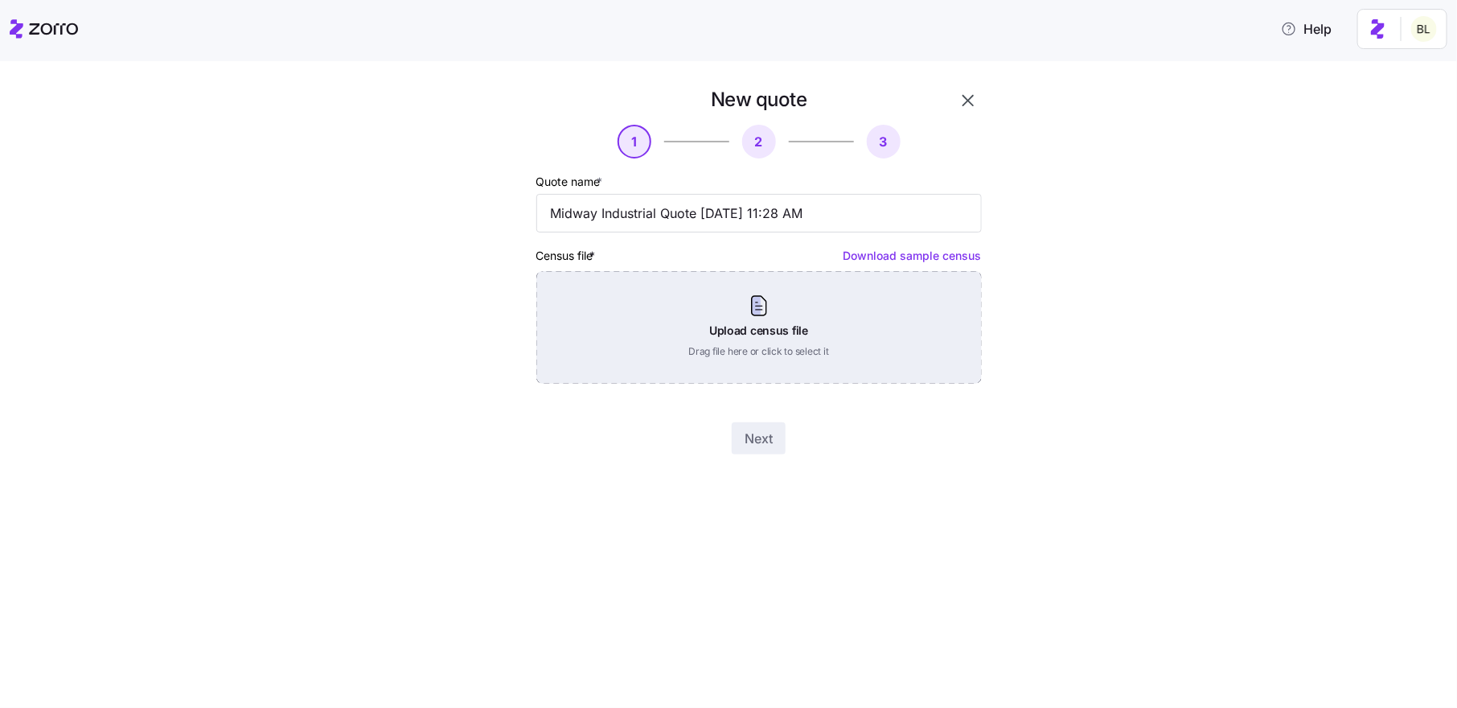
click at [757, 335] on div "Upload census file Drag file here or click to select it" at bounding box center [759, 327] width 446 height 113
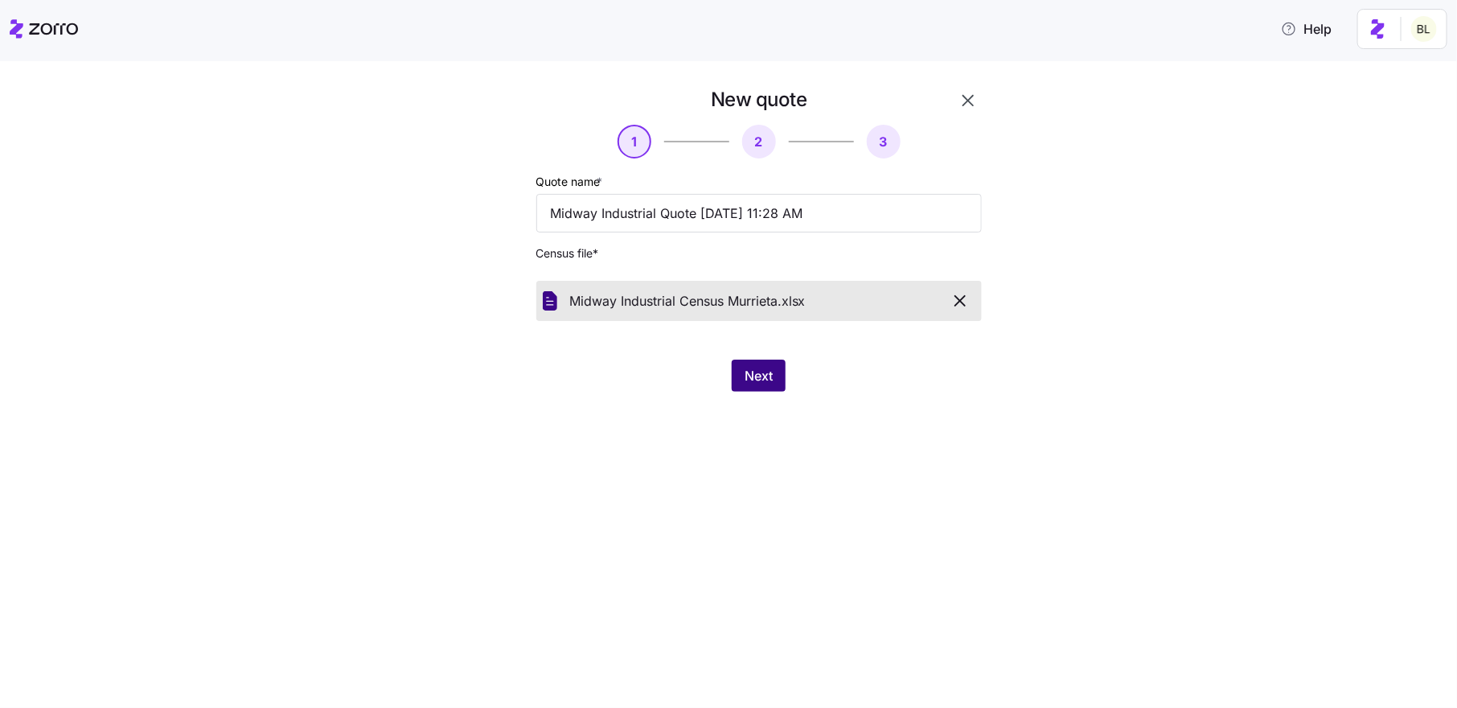
click at [753, 371] on span "Next" at bounding box center [759, 375] width 28 height 19
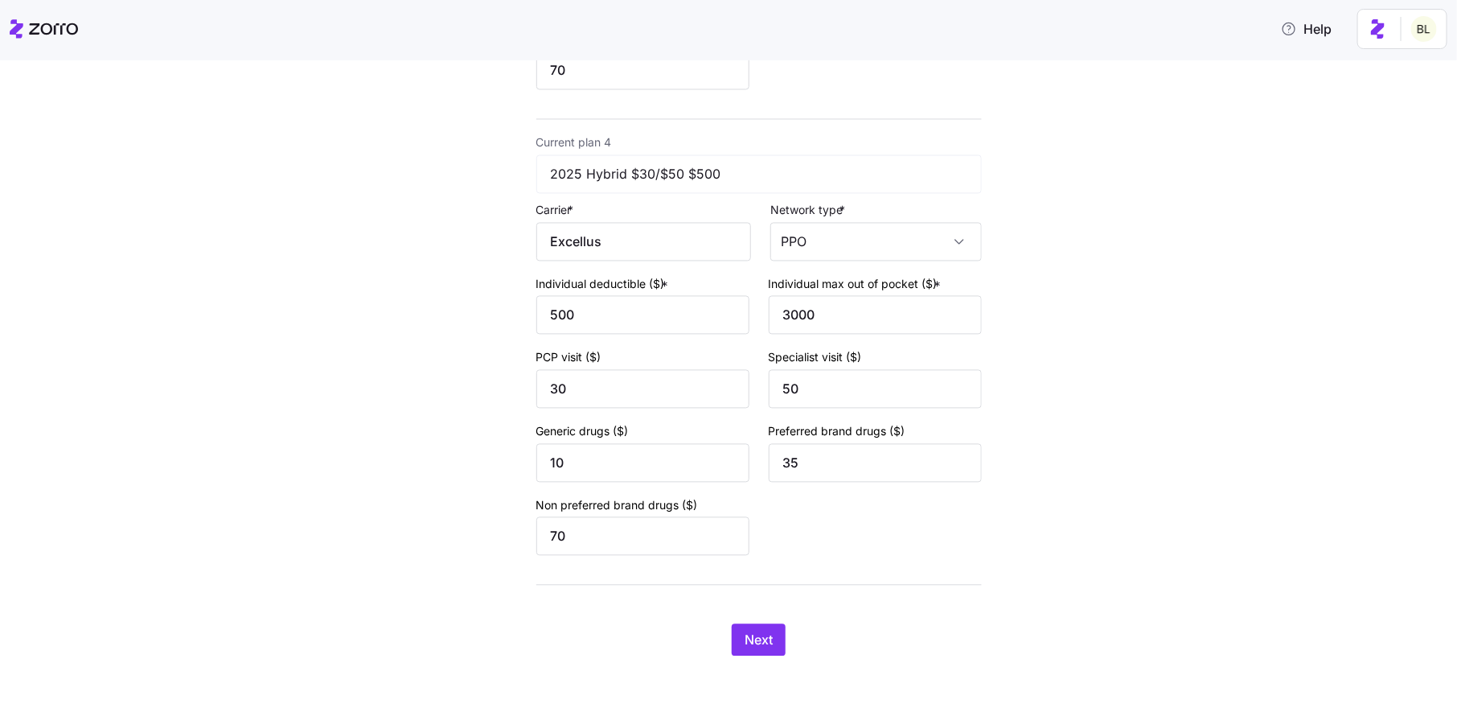
scroll to position [1484, 0]
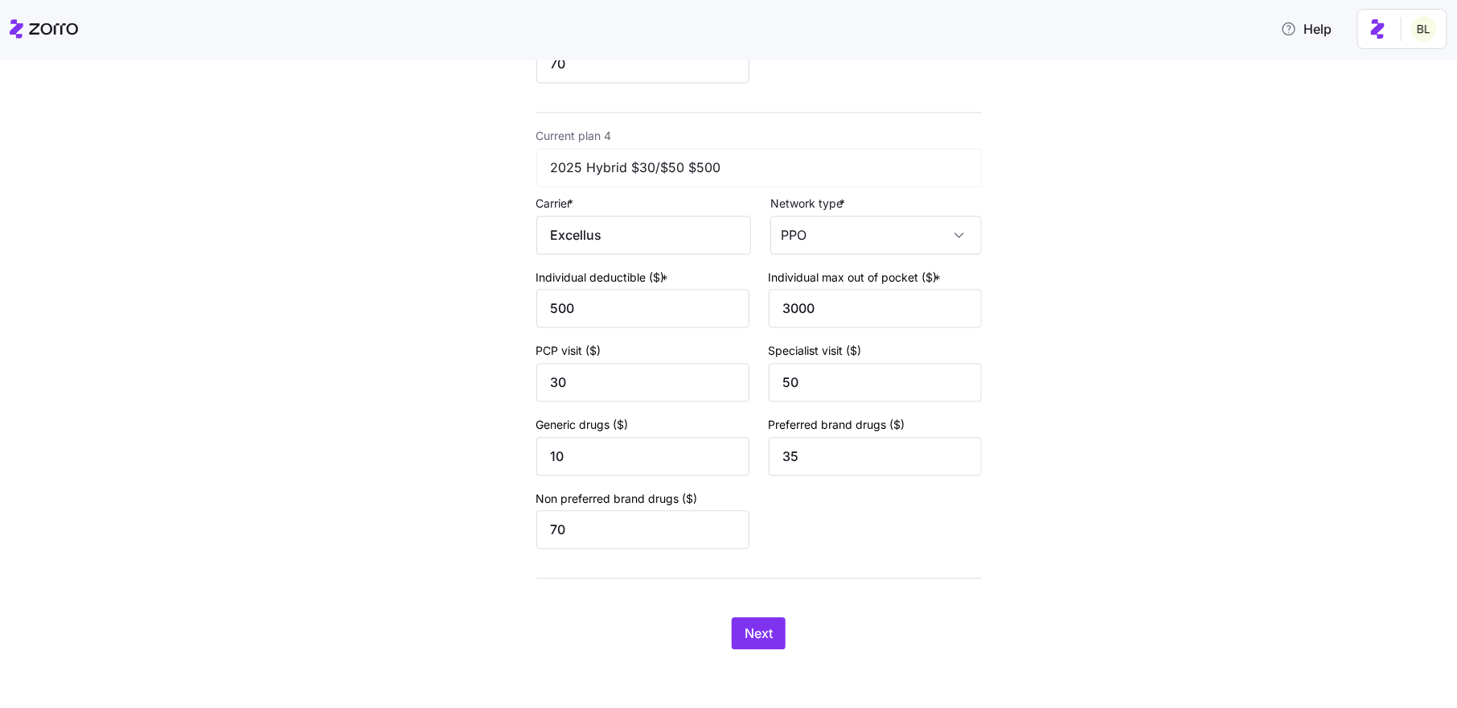
click at [750, 625] on span "Next" at bounding box center [759, 633] width 28 height 19
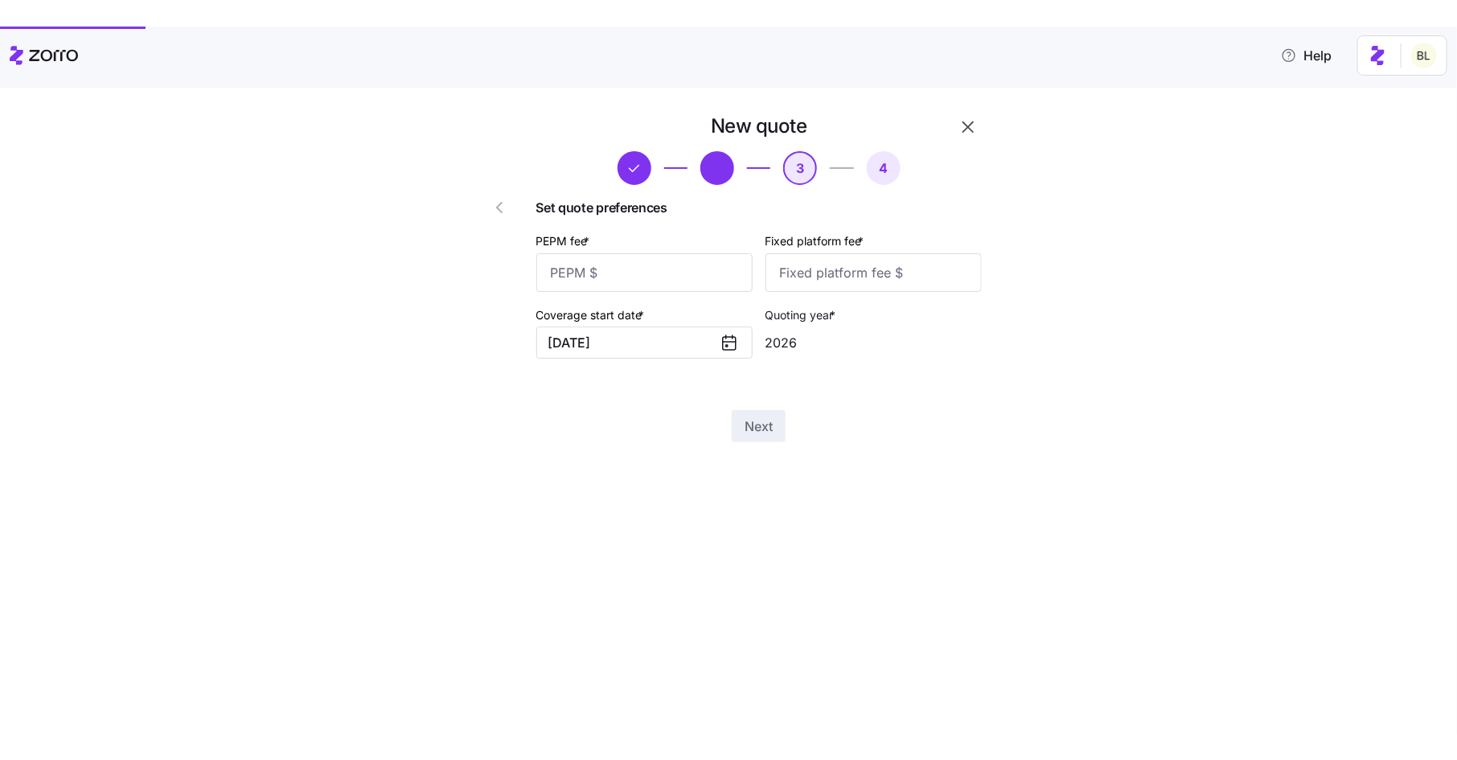
scroll to position [0, 0]
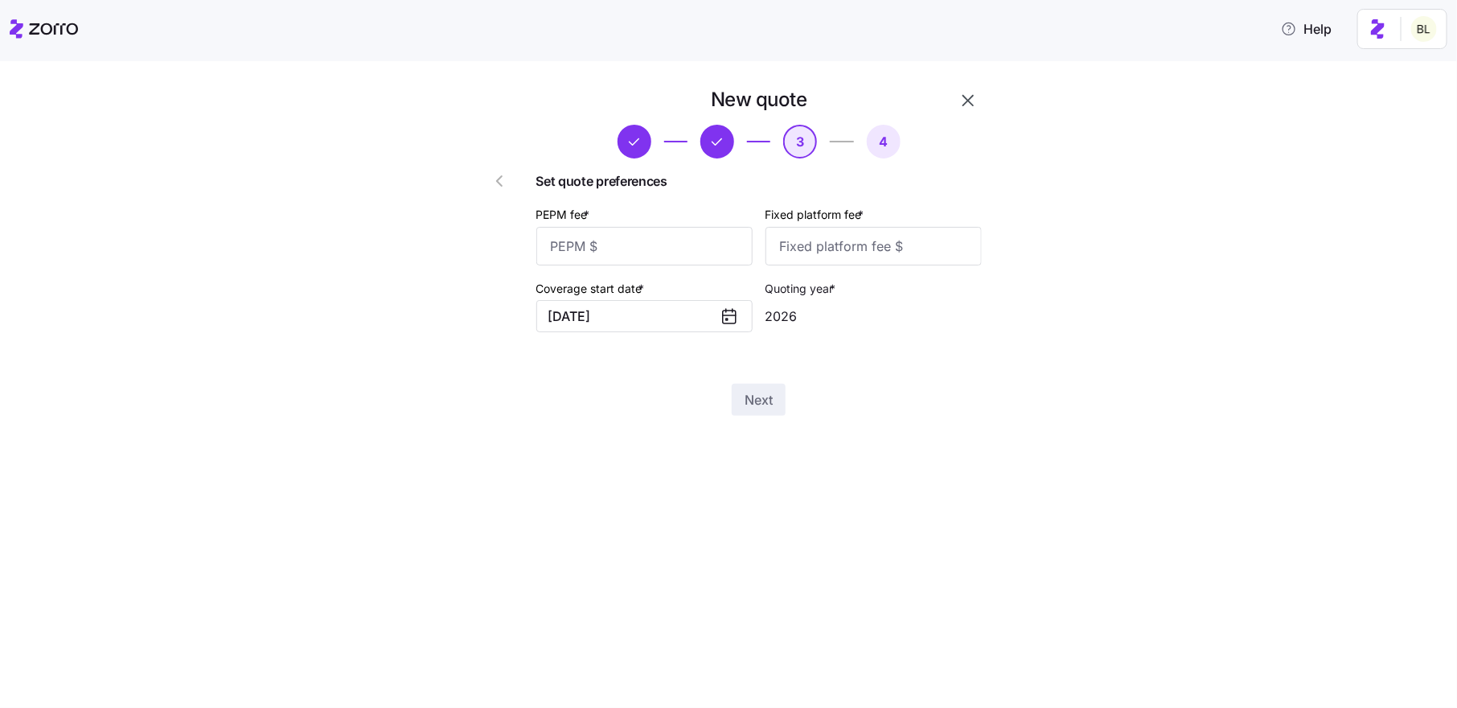
click at [973, 100] on icon "button" at bounding box center [968, 100] width 19 height 19
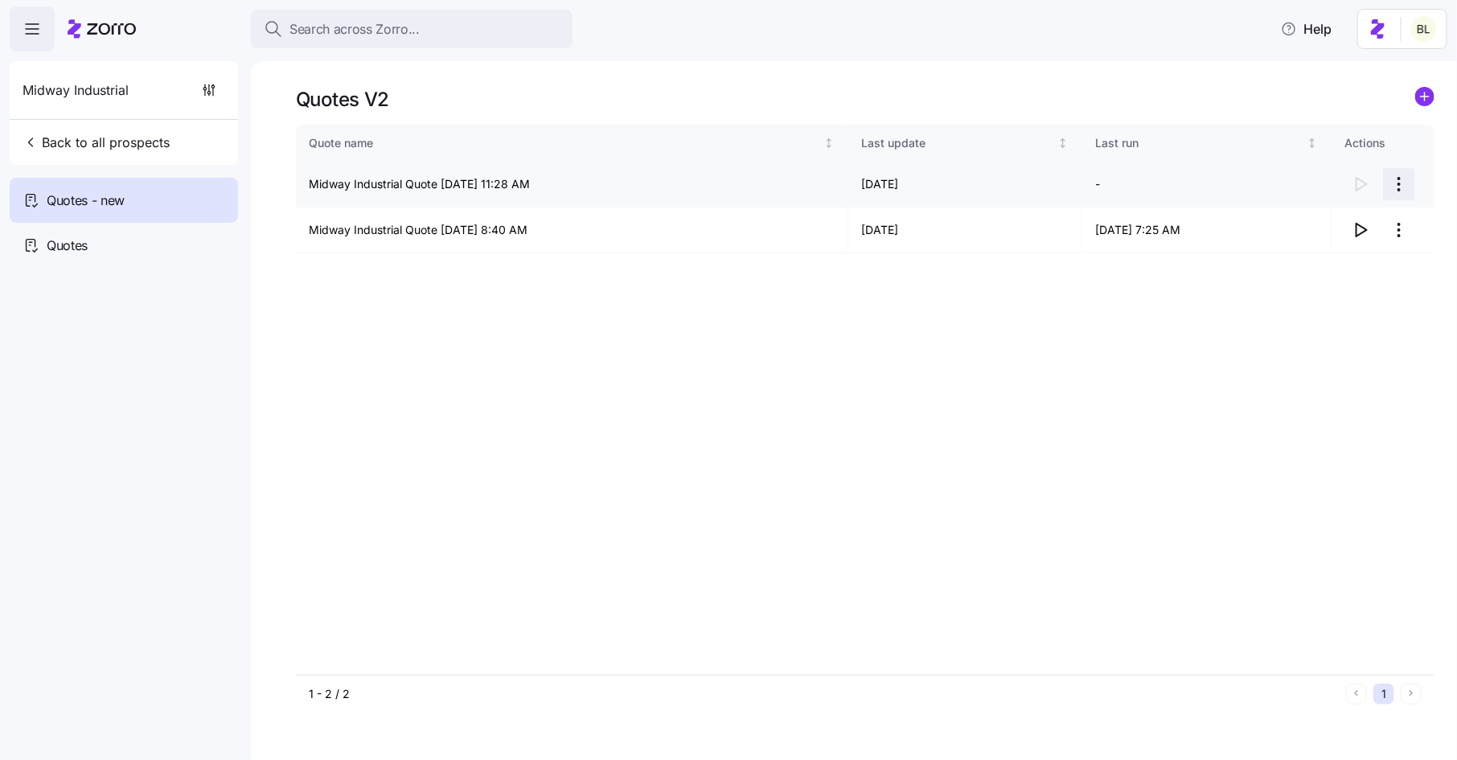
click at [1402, 181] on html "Search across Zorro... Help Midway Industrial Back to all prospects Quotes - ne…" at bounding box center [728, 375] width 1457 height 750
click at [1372, 249] on div "Delete quote" at bounding box center [1336, 249] width 148 height 26
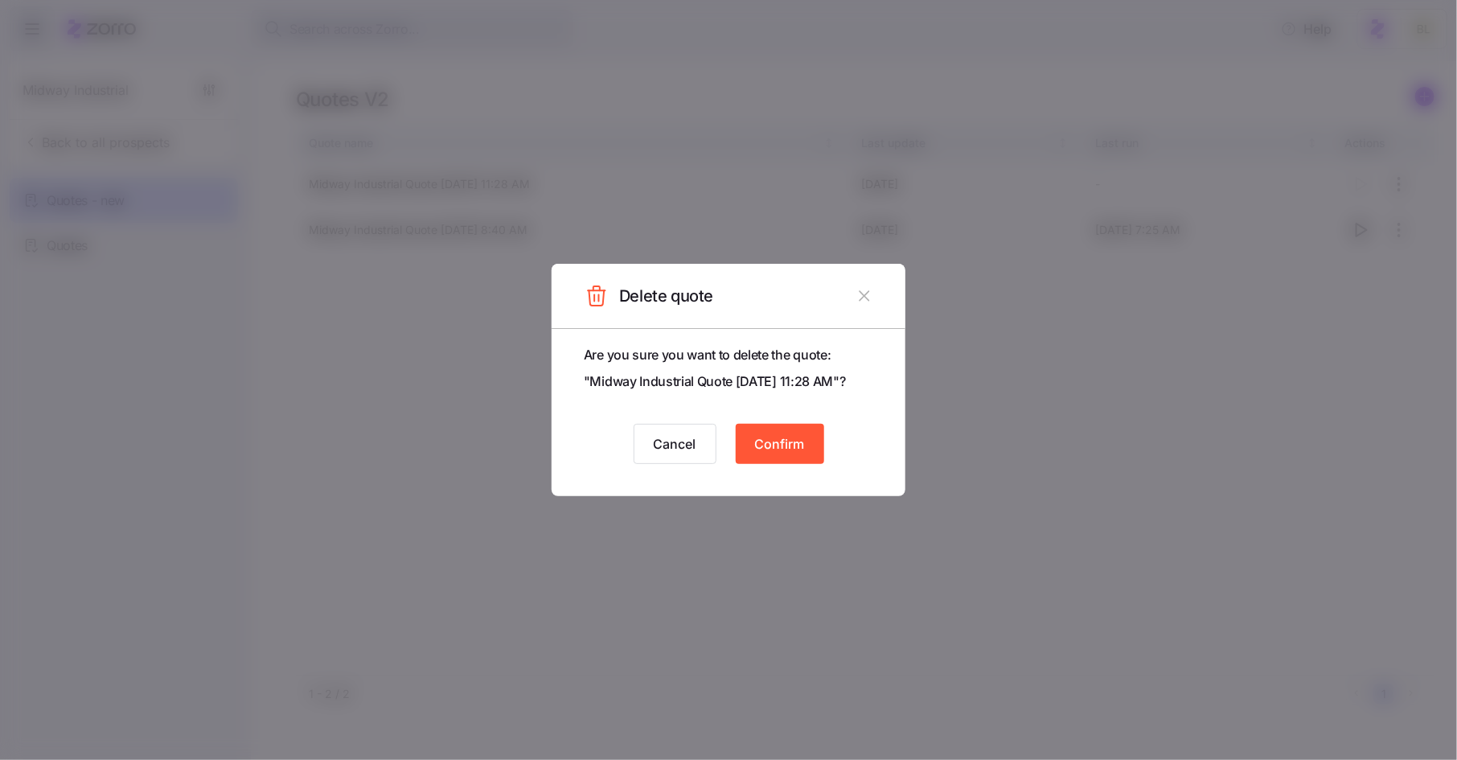
click at [766, 454] on span "Confirm" at bounding box center [780, 443] width 50 height 19
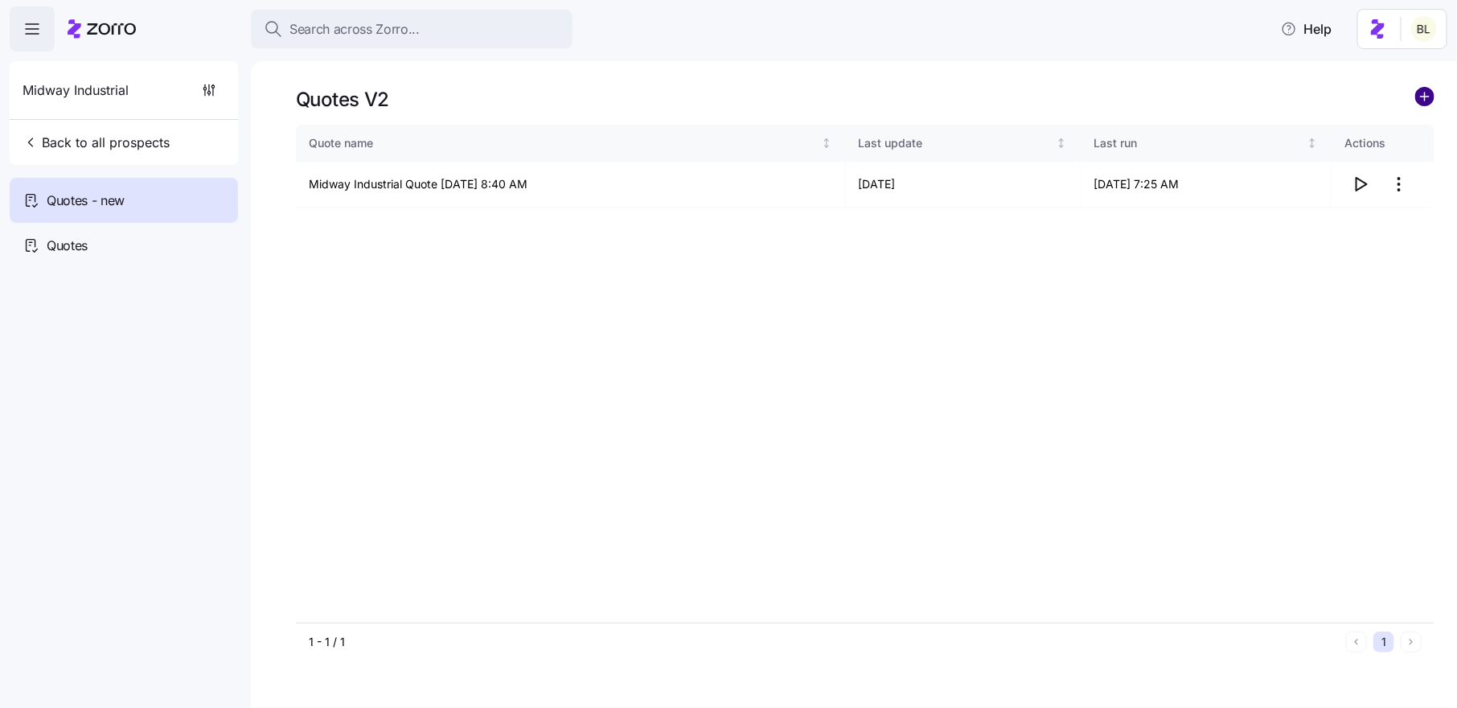
click at [1431, 92] on circle "add icon" at bounding box center [1425, 97] width 18 height 18
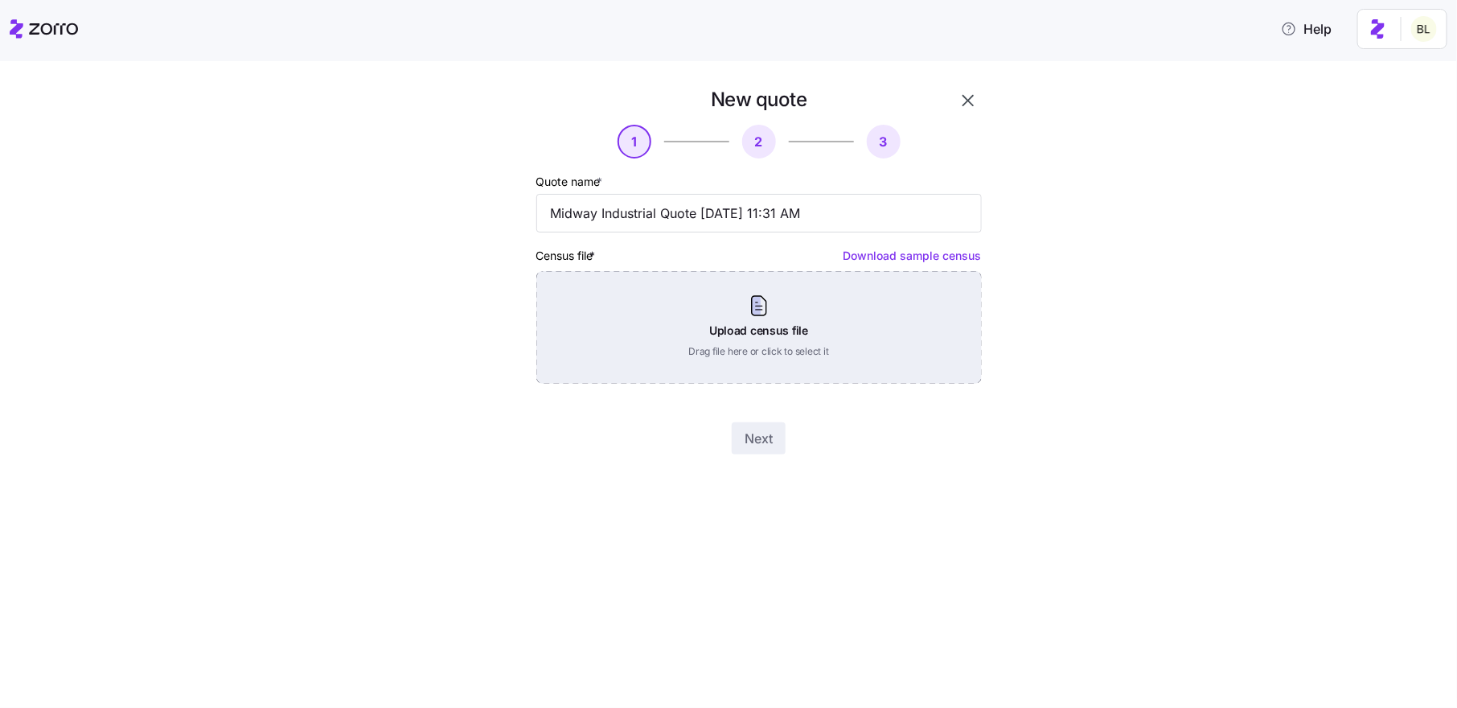
click at [731, 327] on div "Upload census file Drag file here or click to select it" at bounding box center [759, 327] width 446 height 113
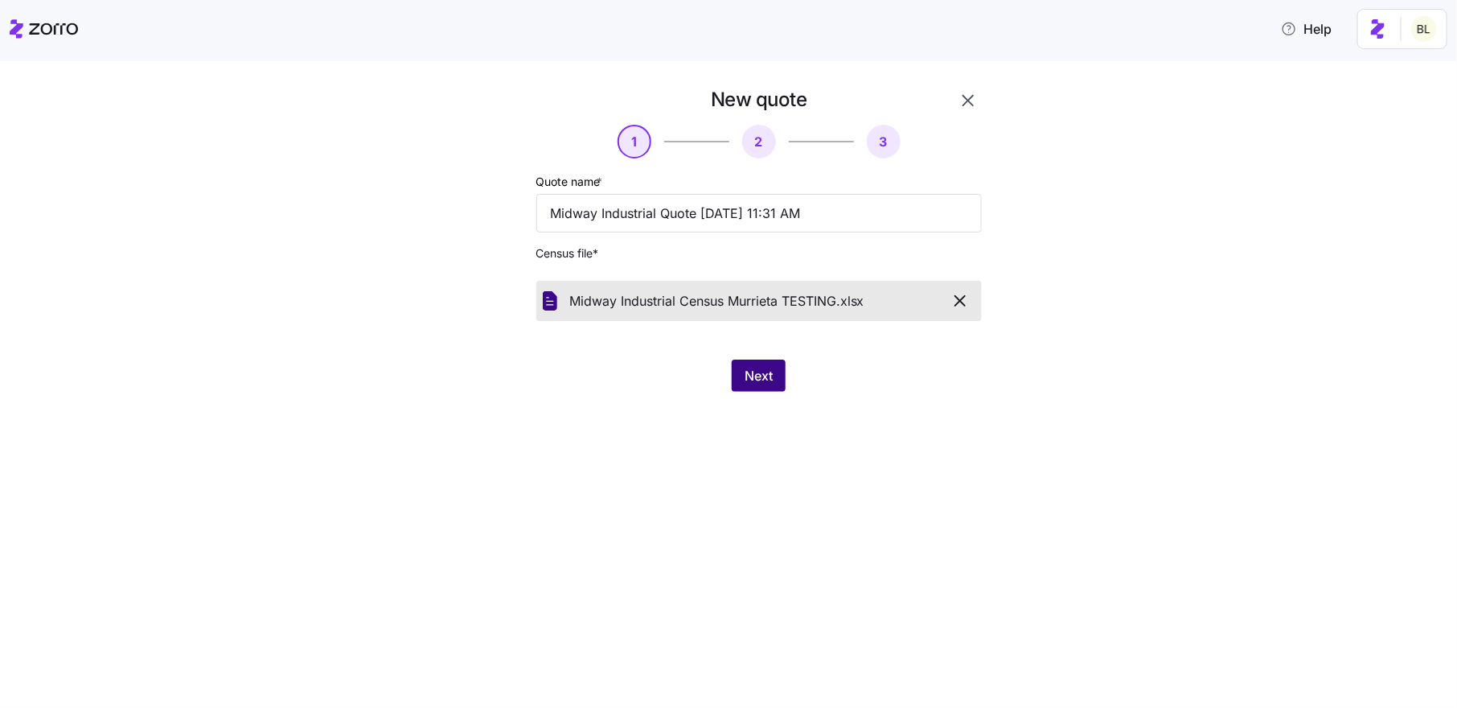
click at [760, 372] on span "Next" at bounding box center [759, 375] width 28 height 19
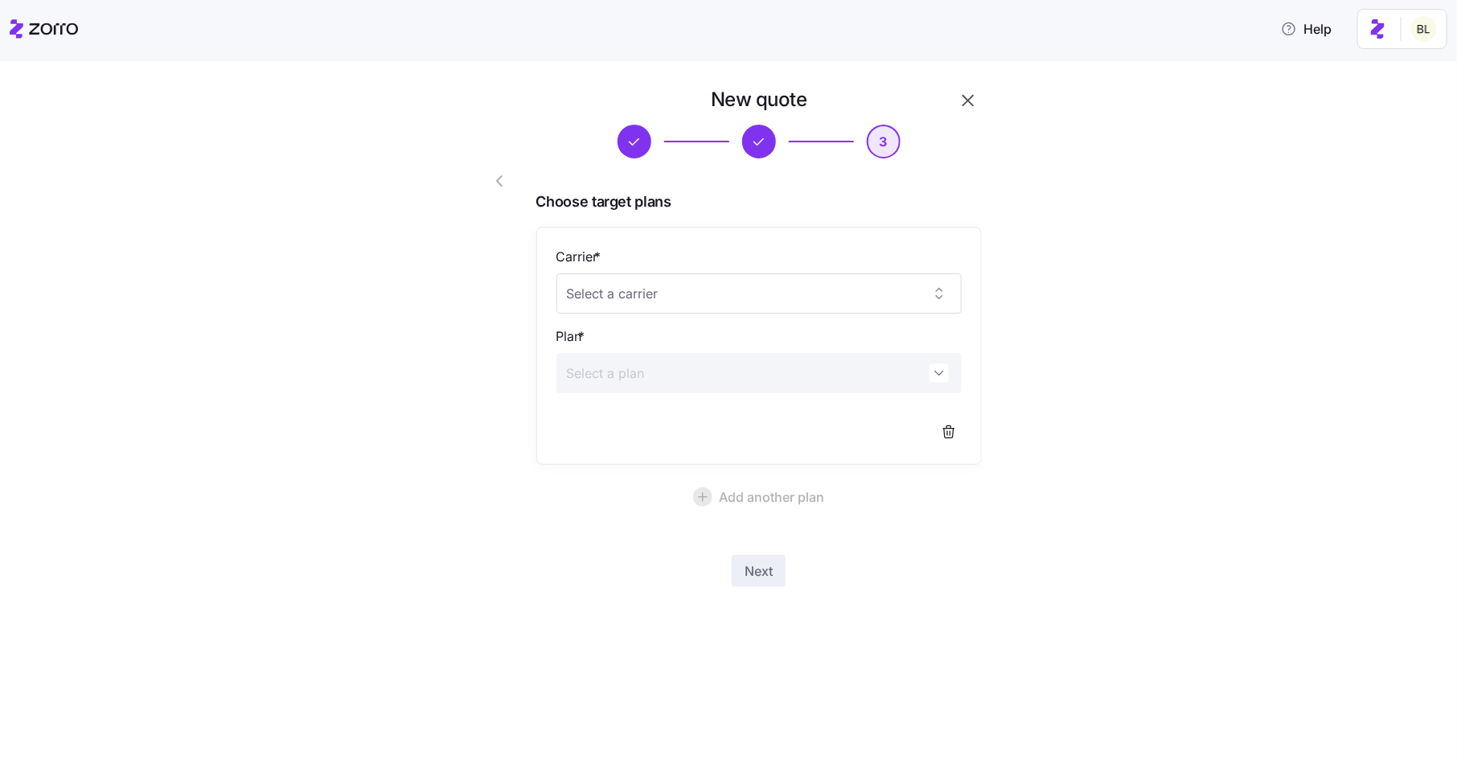
click at [969, 96] on icon "button" at bounding box center [968, 100] width 19 height 19
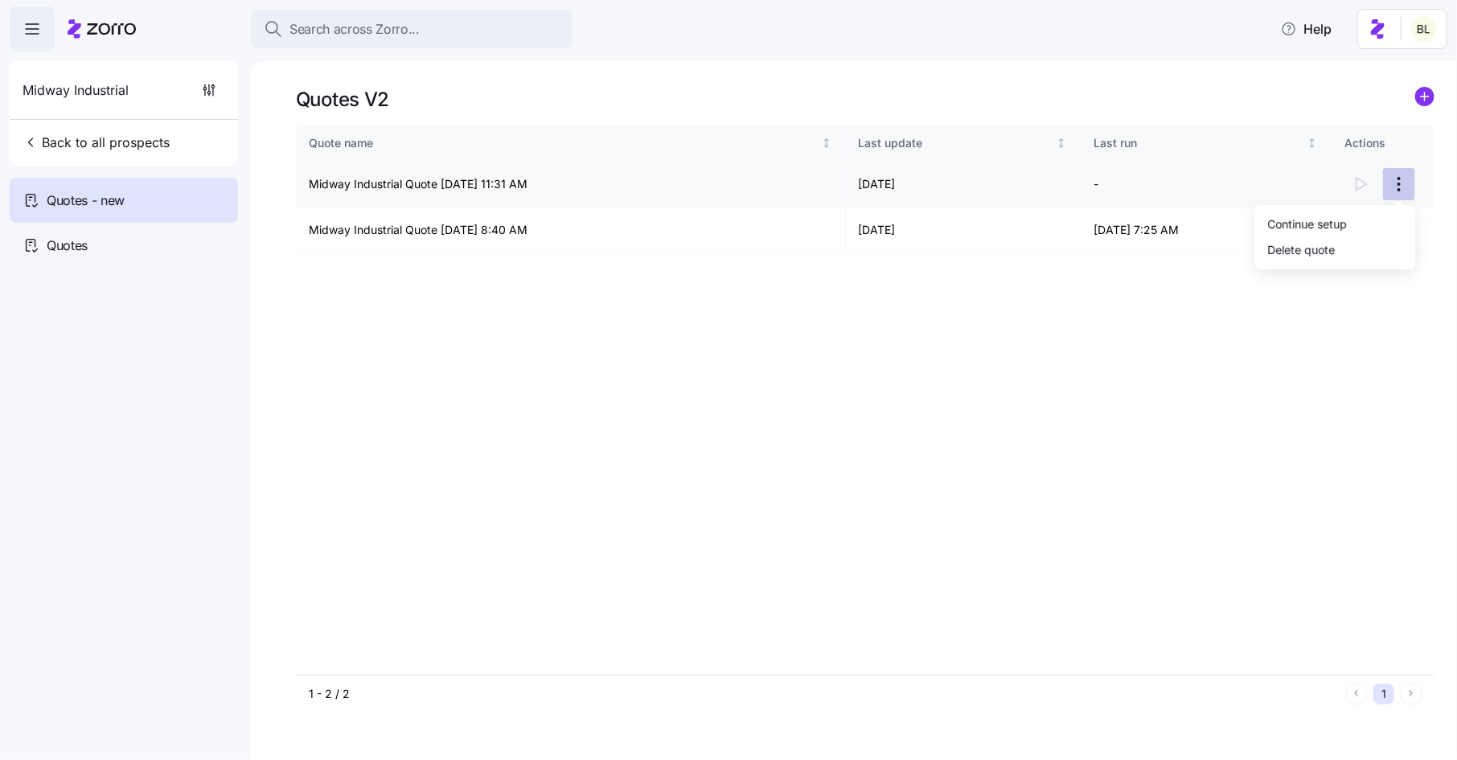
click at [1401, 179] on html "Search across Zorro... Help Midway Industrial Back to all prospects Quotes - ne…" at bounding box center [728, 375] width 1457 height 750
click at [1365, 248] on div "Delete quote" at bounding box center [1336, 249] width 148 height 26
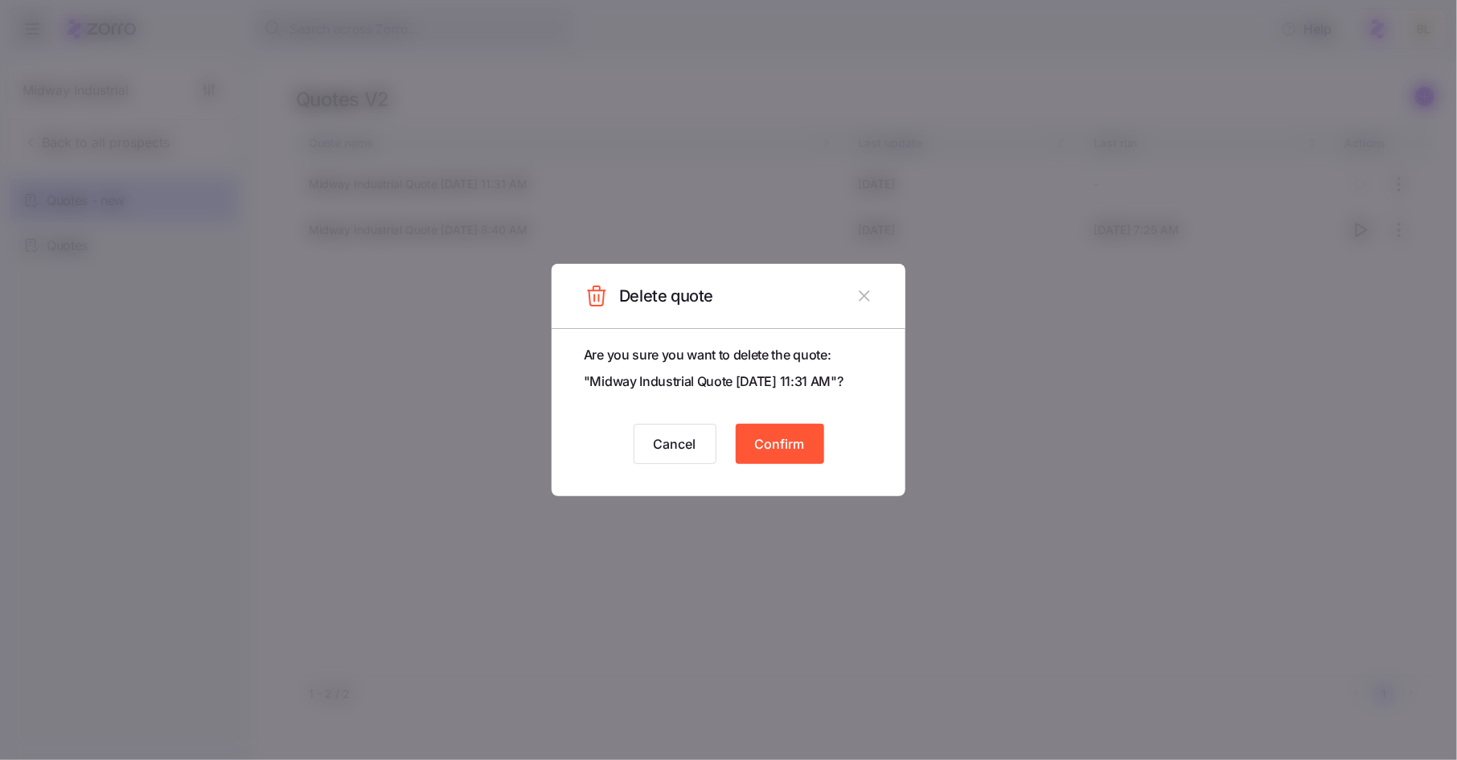
click at [791, 441] on span "Confirm" at bounding box center [780, 443] width 50 height 19
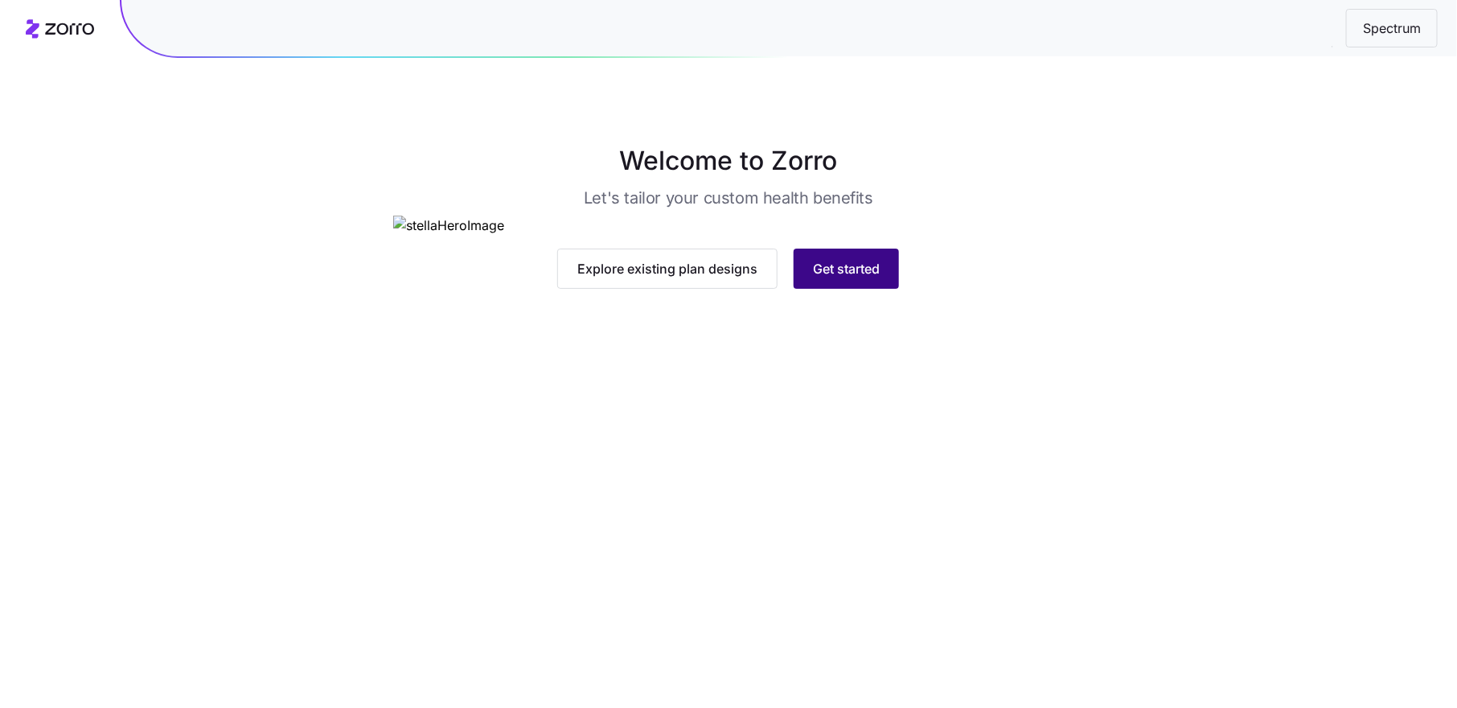
click at [822, 278] on span "Get started" at bounding box center [846, 268] width 67 height 19
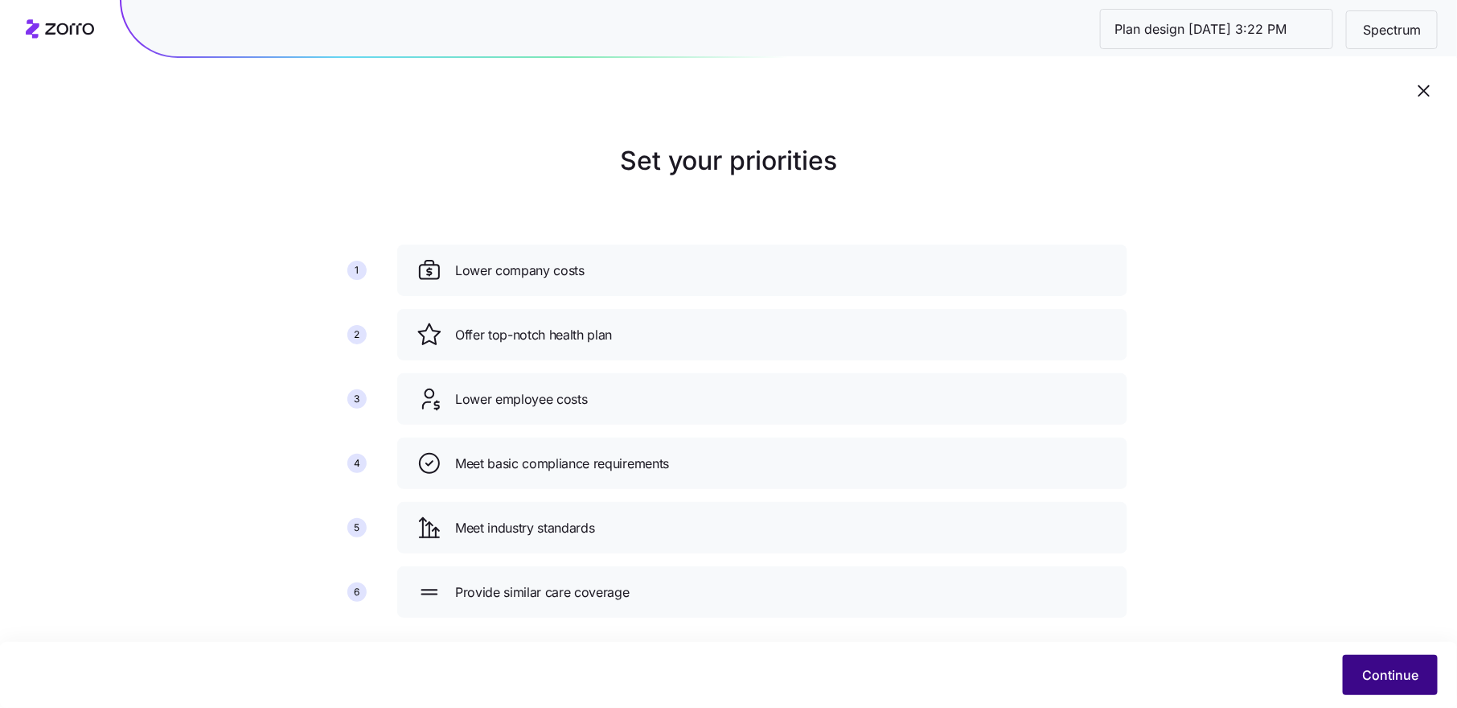
click at [1394, 667] on span "Continue" at bounding box center [1390, 674] width 56 height 19
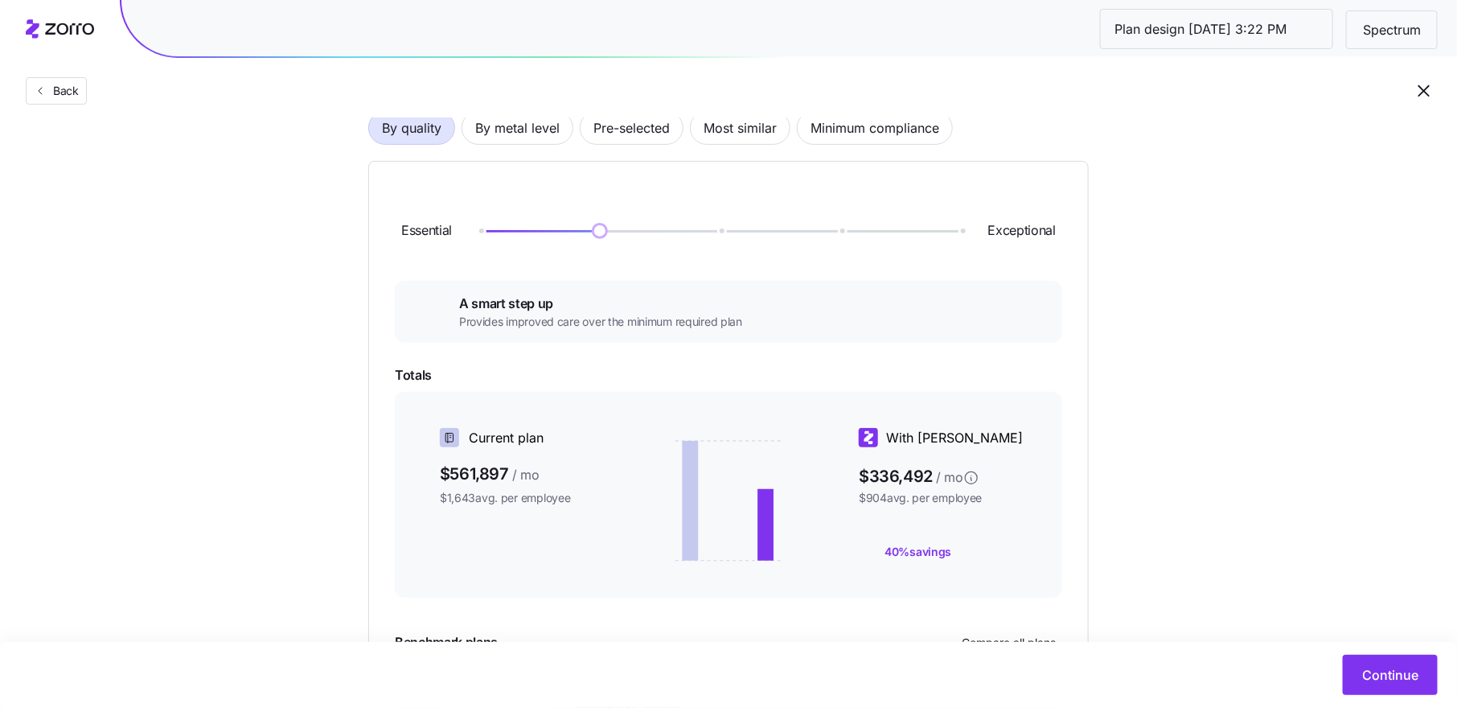
scroll to position [139, 0]
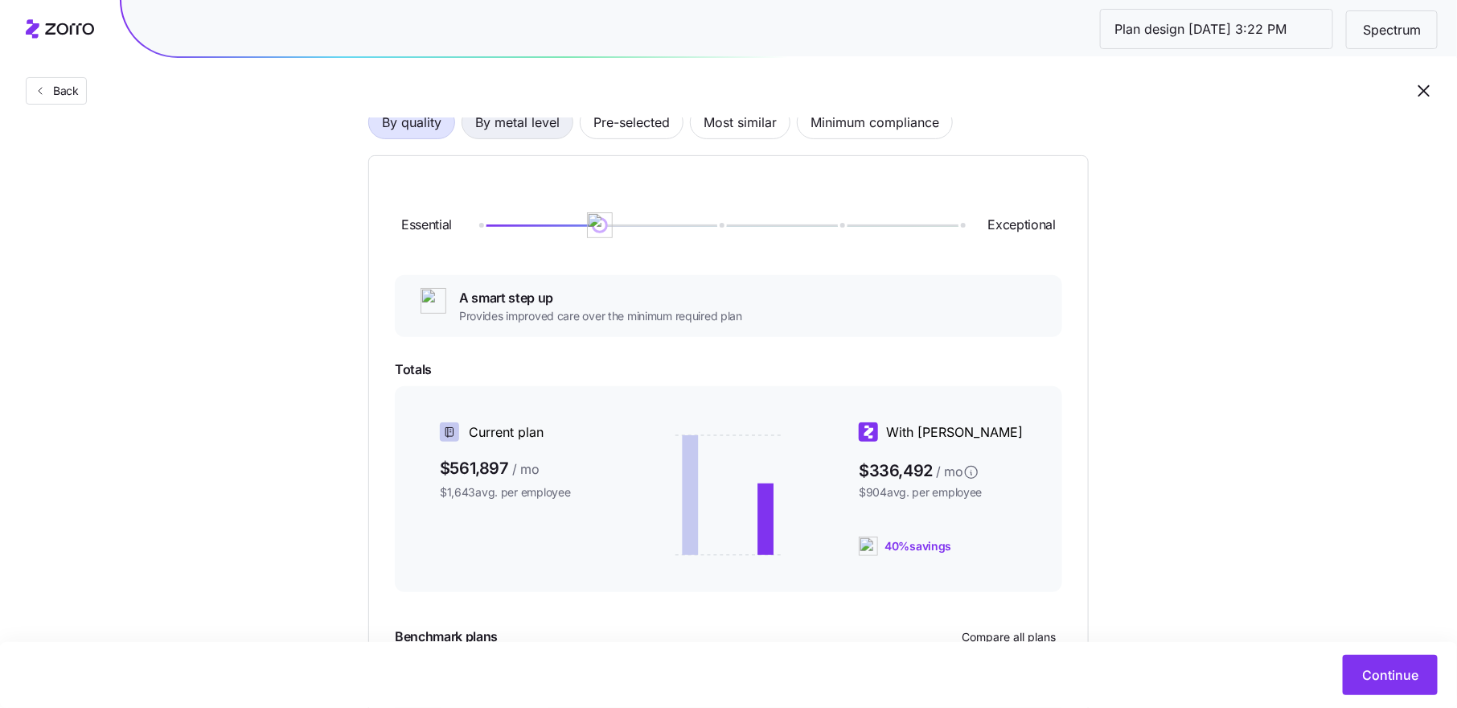
click at [517, 125] on span "By metal level" at bounding box center [517, 122] width 84 height 32
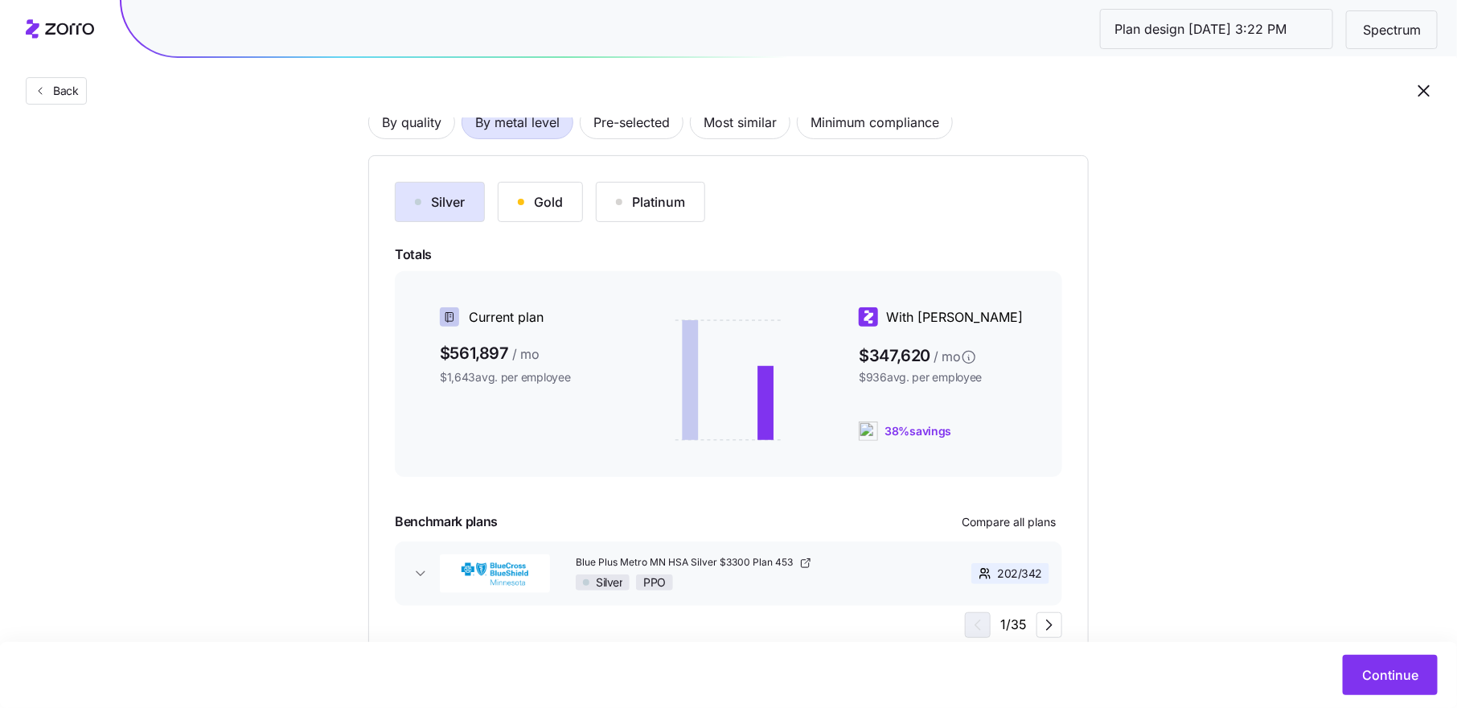
click at [538, 188] on button "Gold" at bounding box center [540, 202] width 85 height 40
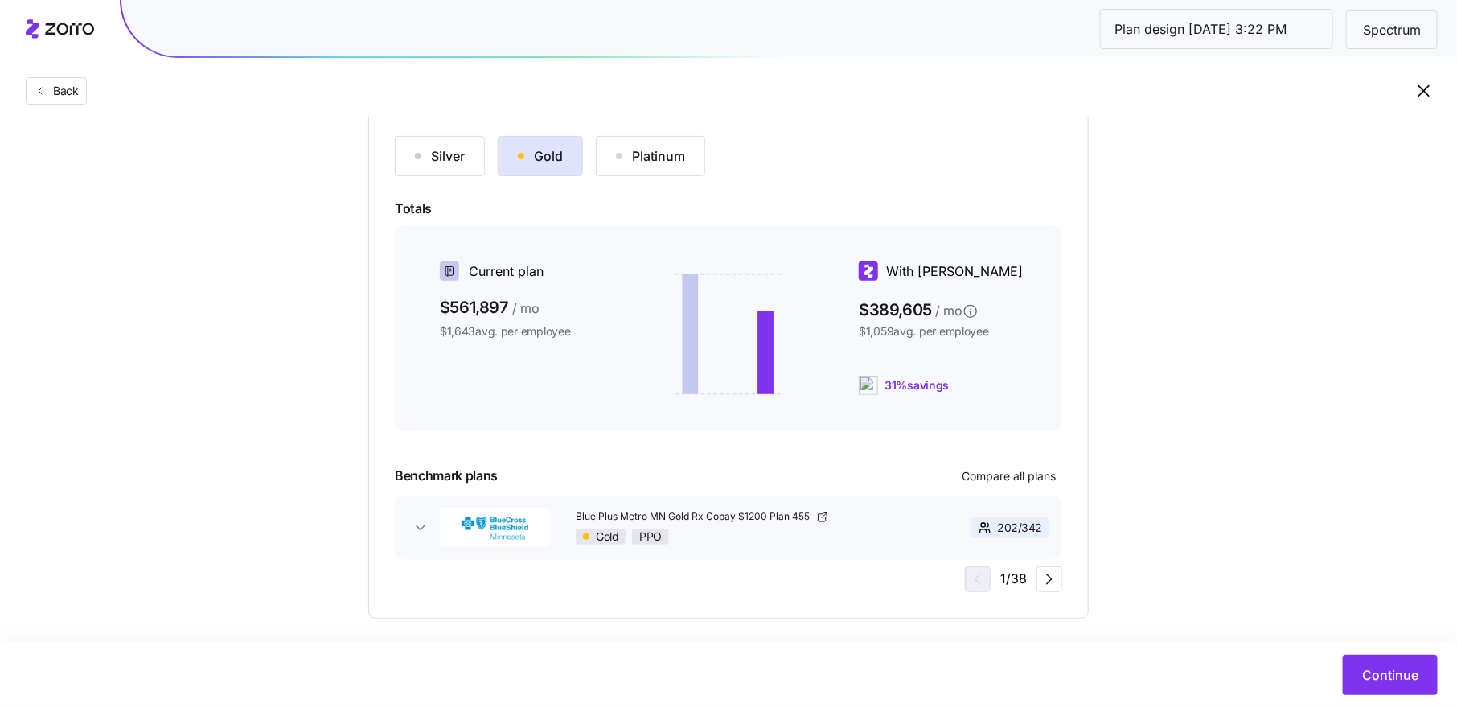
scroll to position [189, 0]
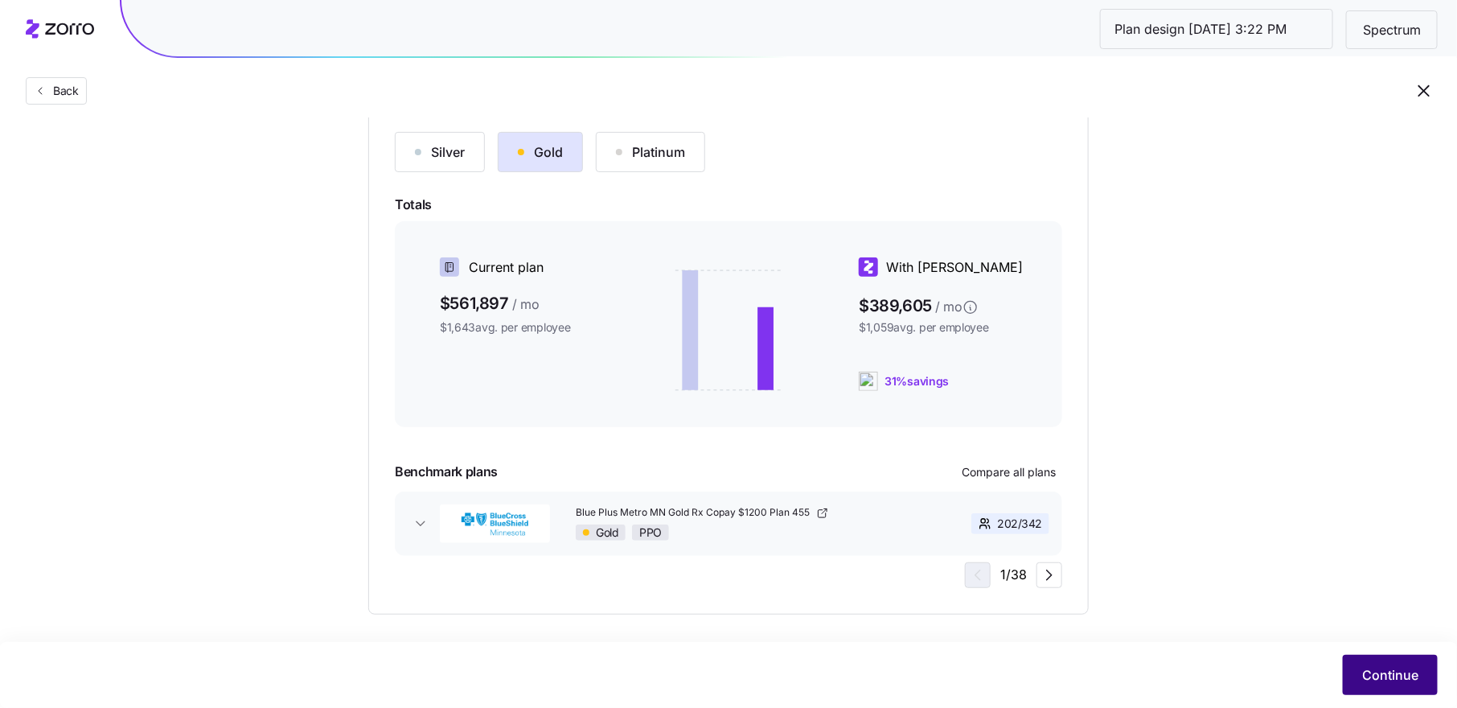
click at [1386, 668] on span "Continue" at bounding box center [1390, 674] width 56 height 19
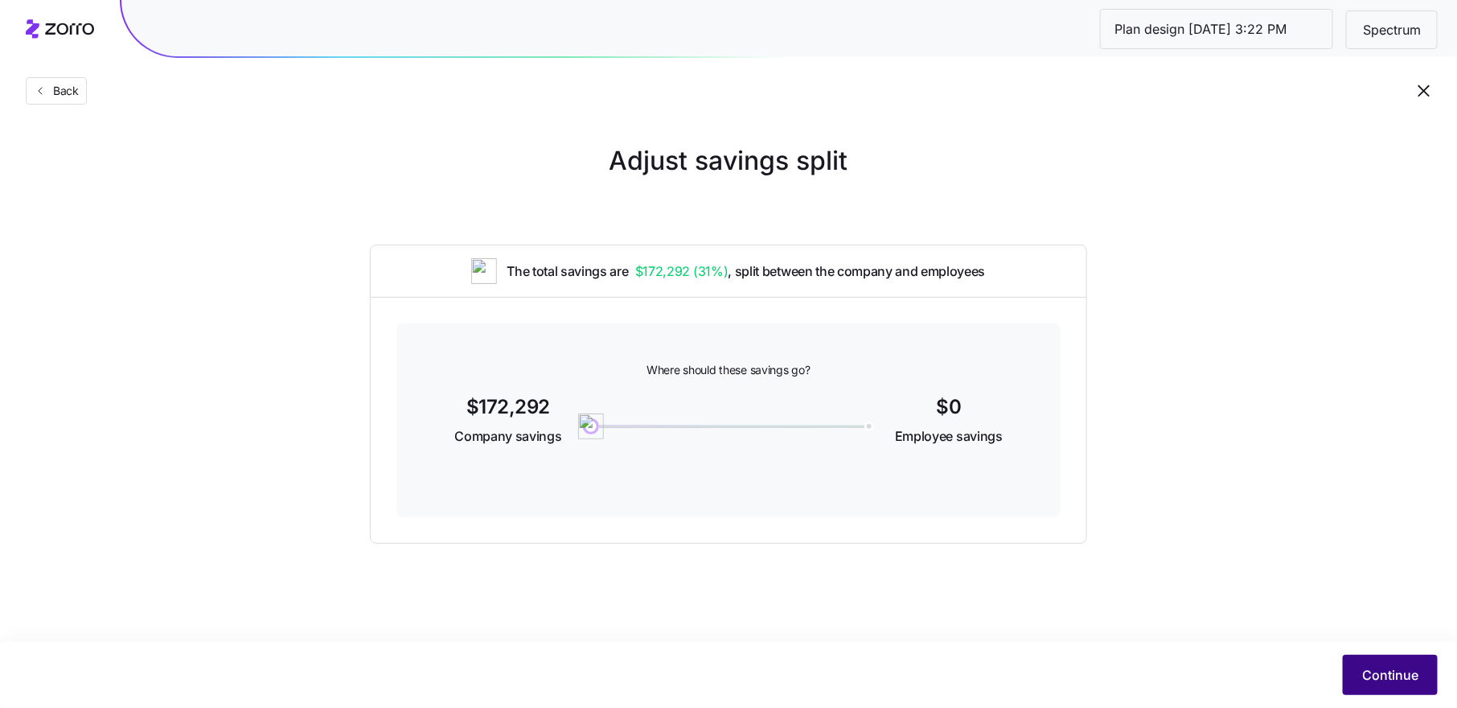
click at [1389, 670] on span "Continue" at bounding box center [1390, 674] width 56 height 19
click at [1394, 679] on span "Continue" at bounding box center [1390, 674] width 56 height 19
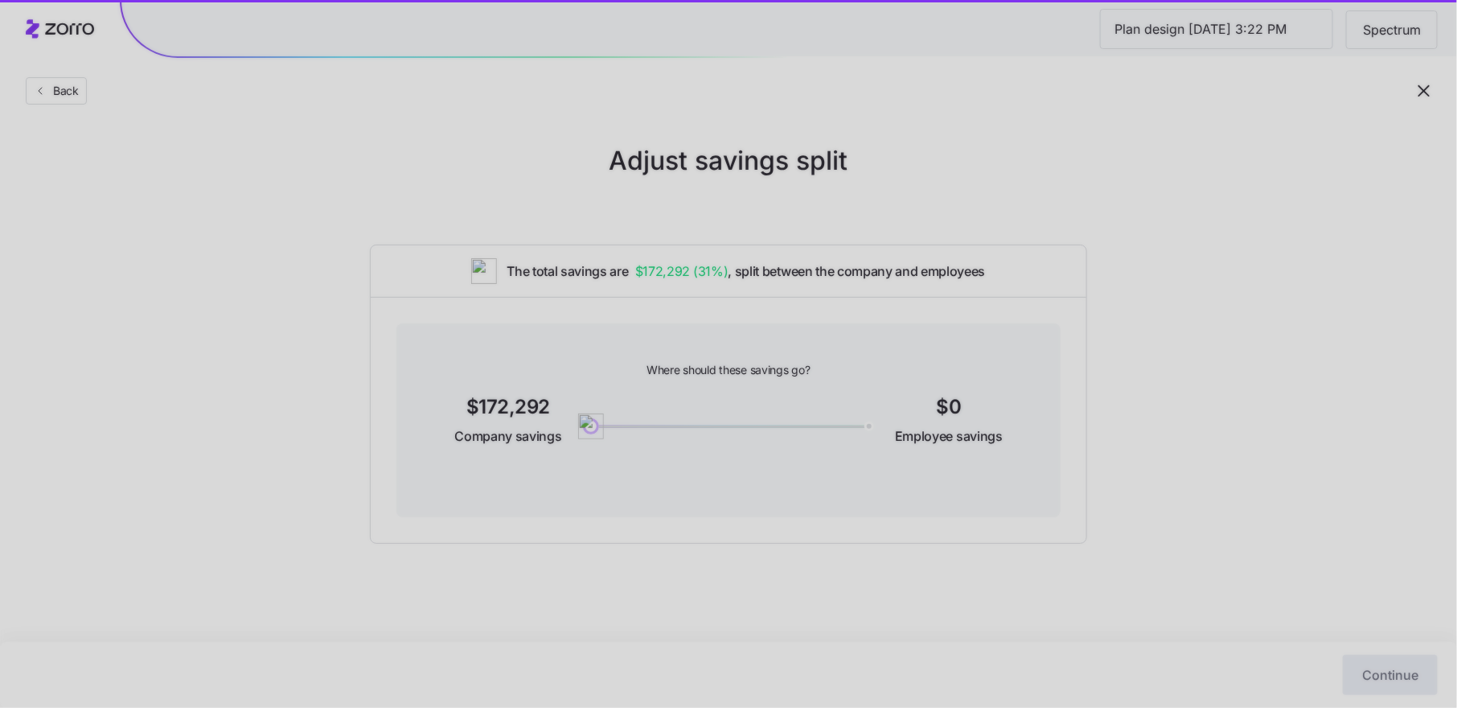
click at [1421, 92] on div at bounding box center [728, 354] width 1457 height 708
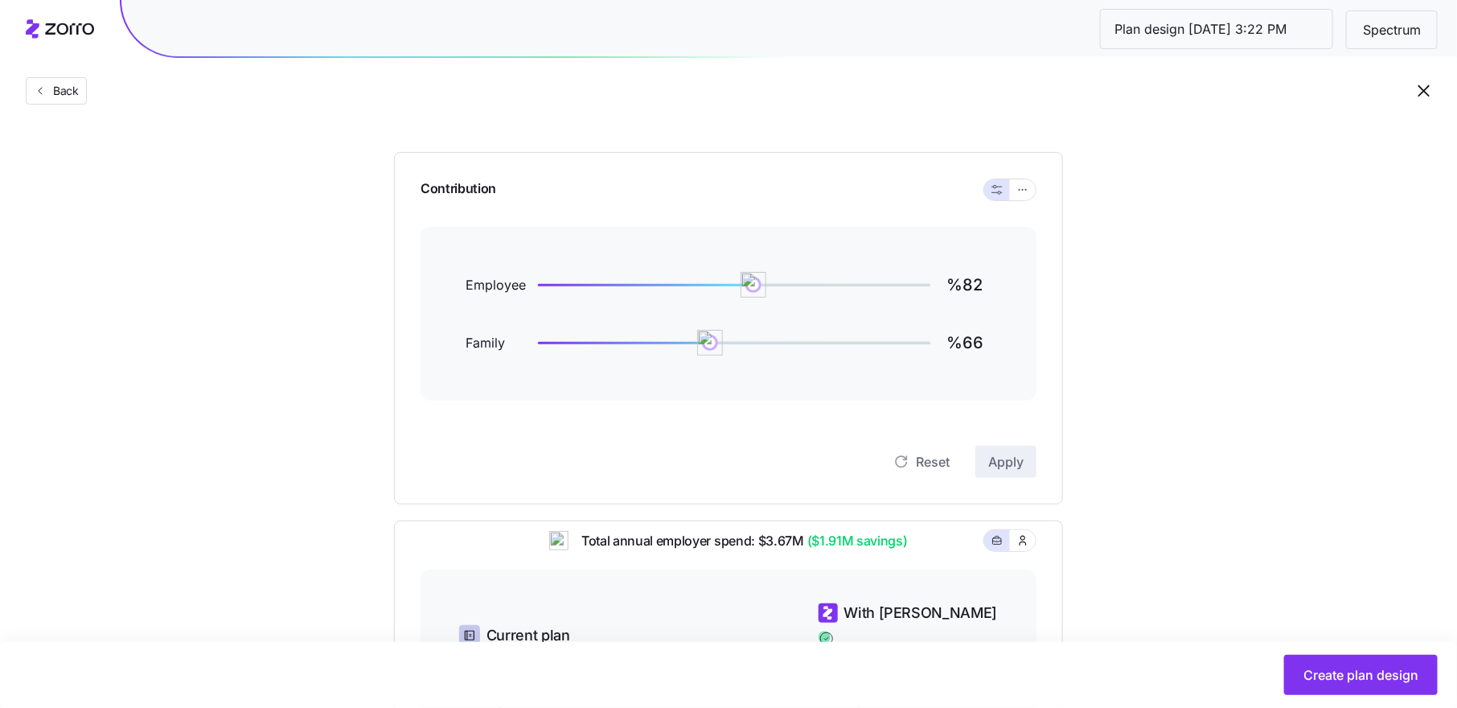
scroll to position [165, 0]
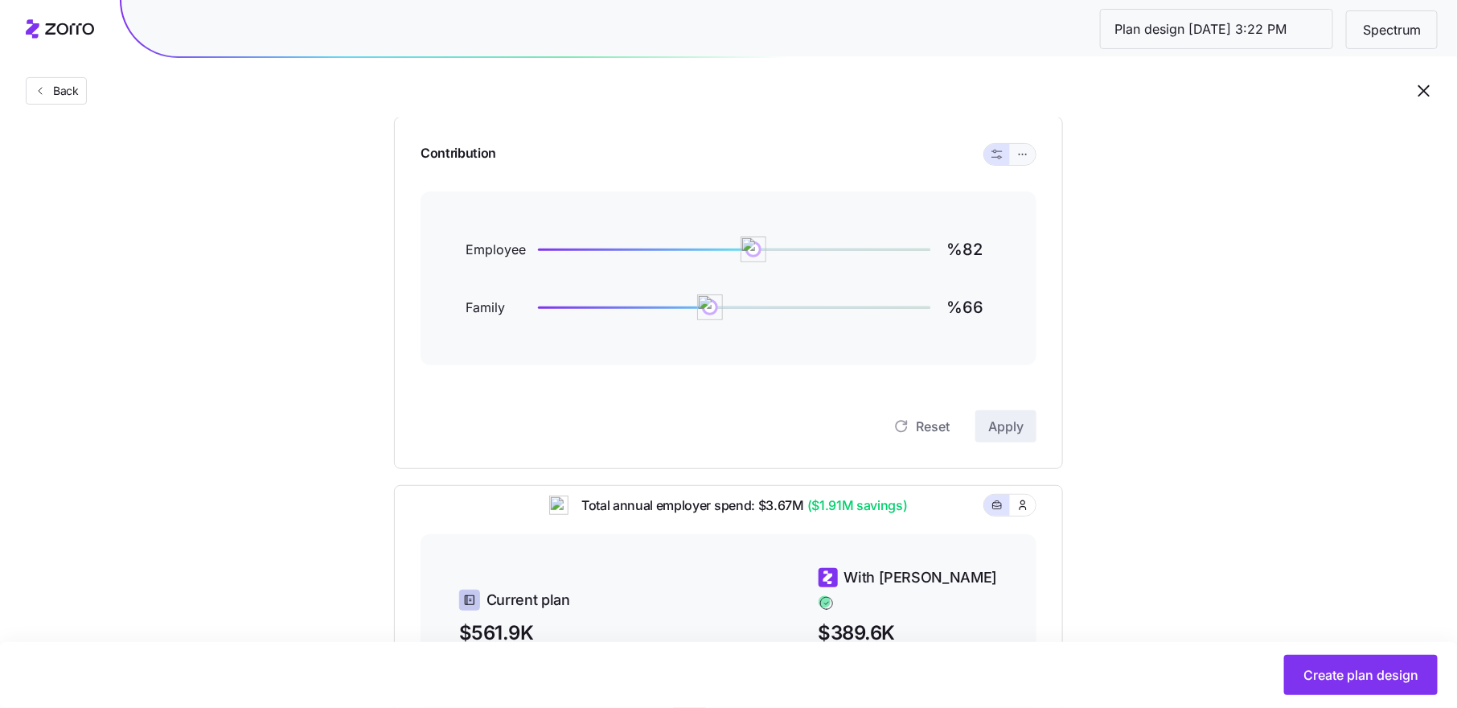
click at [1027, 153] on icon "button" at bounding box center [1022, 154] width 11 height 19
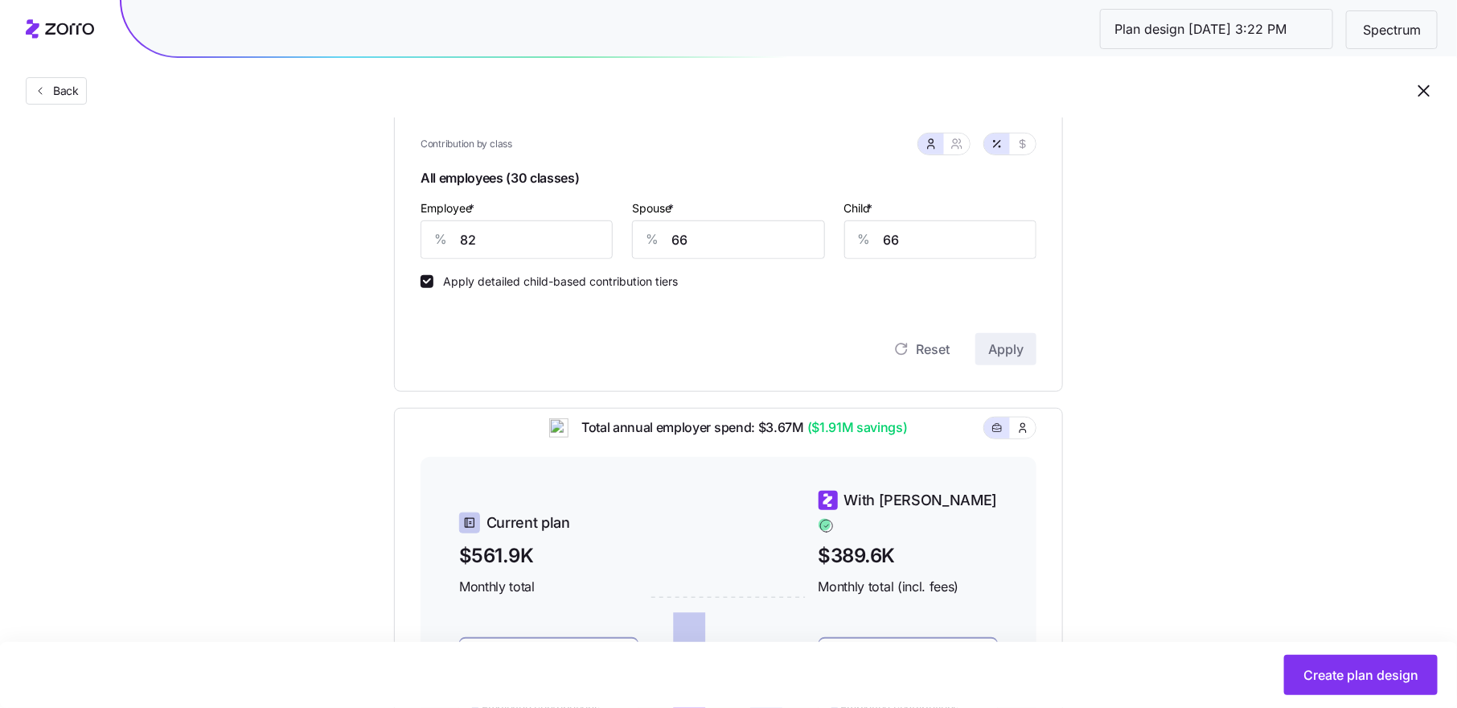
scroll to position [362, 0]
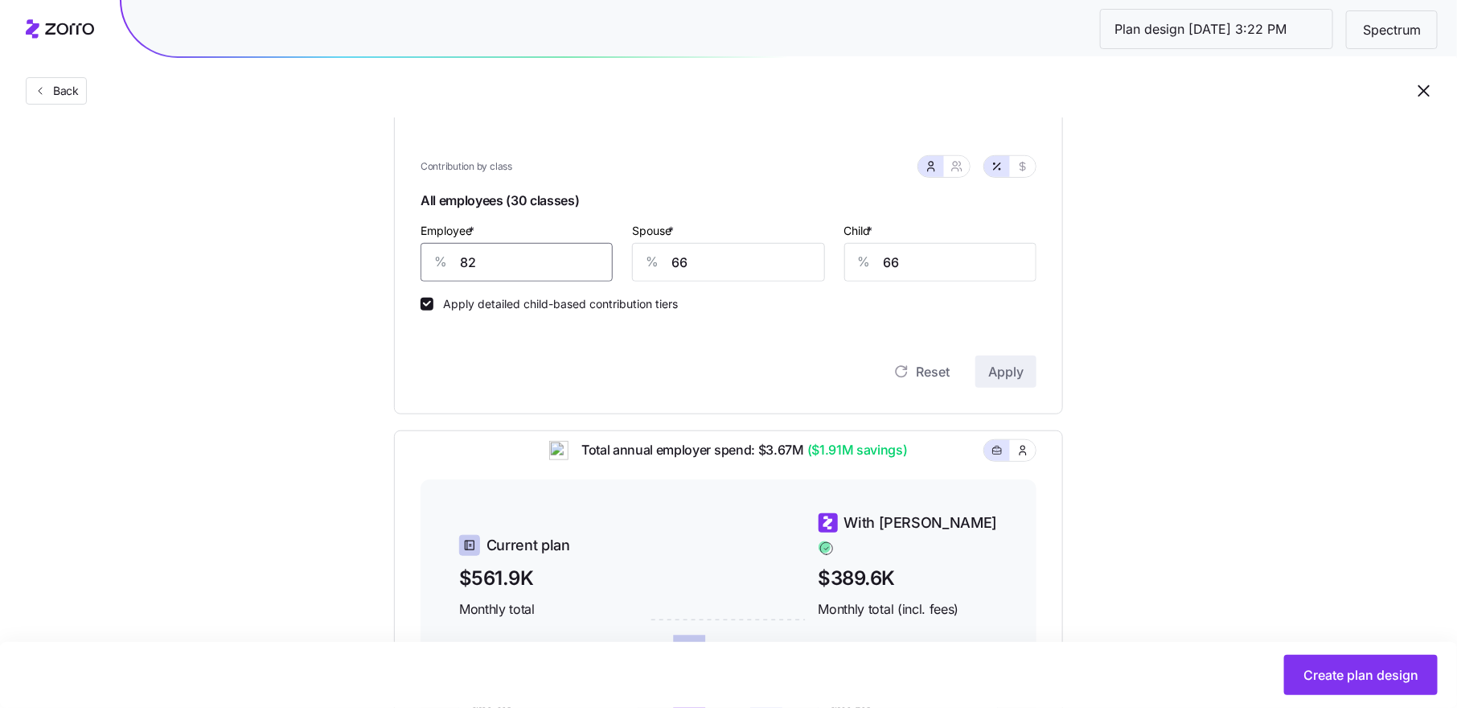
click at [491, 253] on input "82" at bounding box center [517, 262] width 192 height 39
type input "86"
click at [1023, 361] on button "Apply" at bounding box center [1005, 371] width 61 height 32
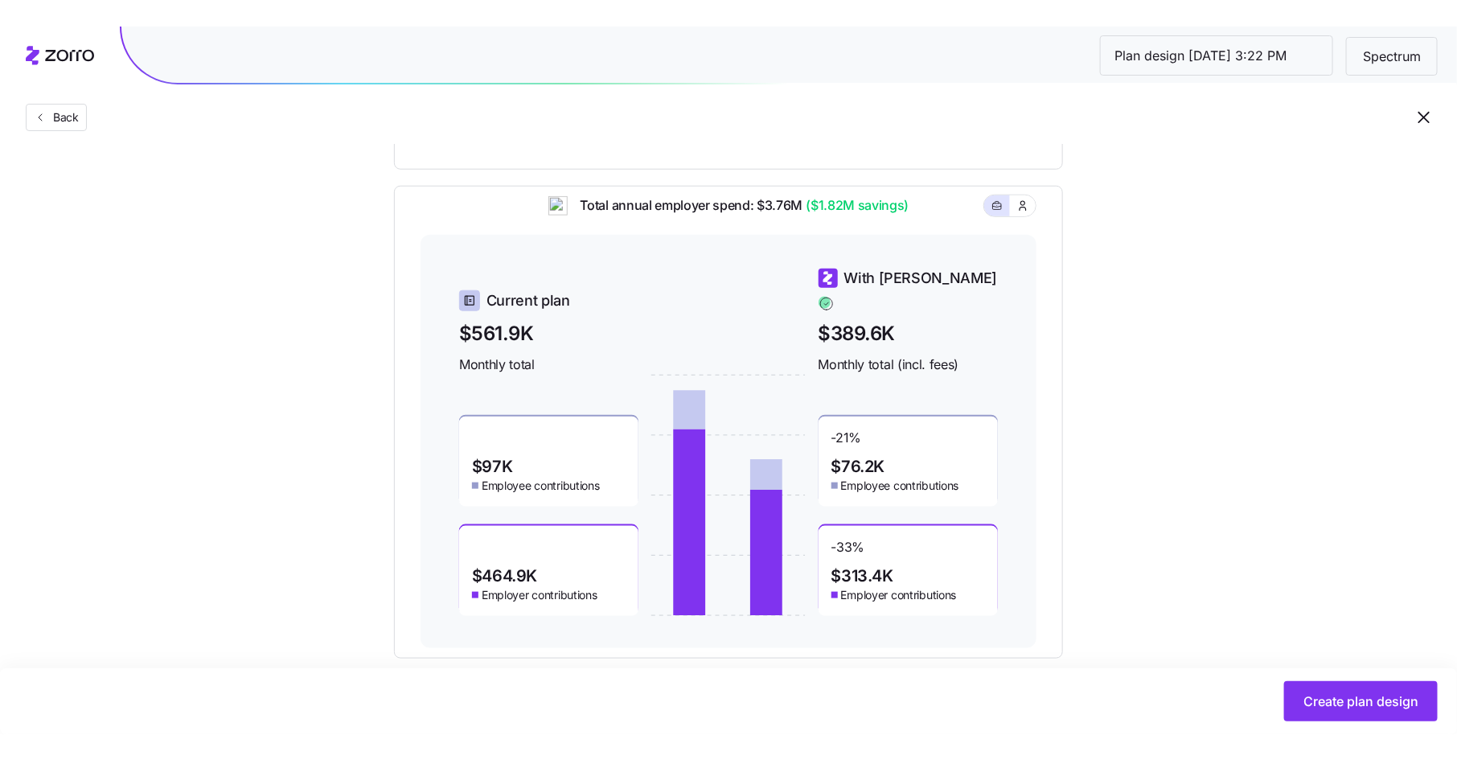
scroll to position [607, 0]
